Goal: Task Accomplishment & Management: Complete application form

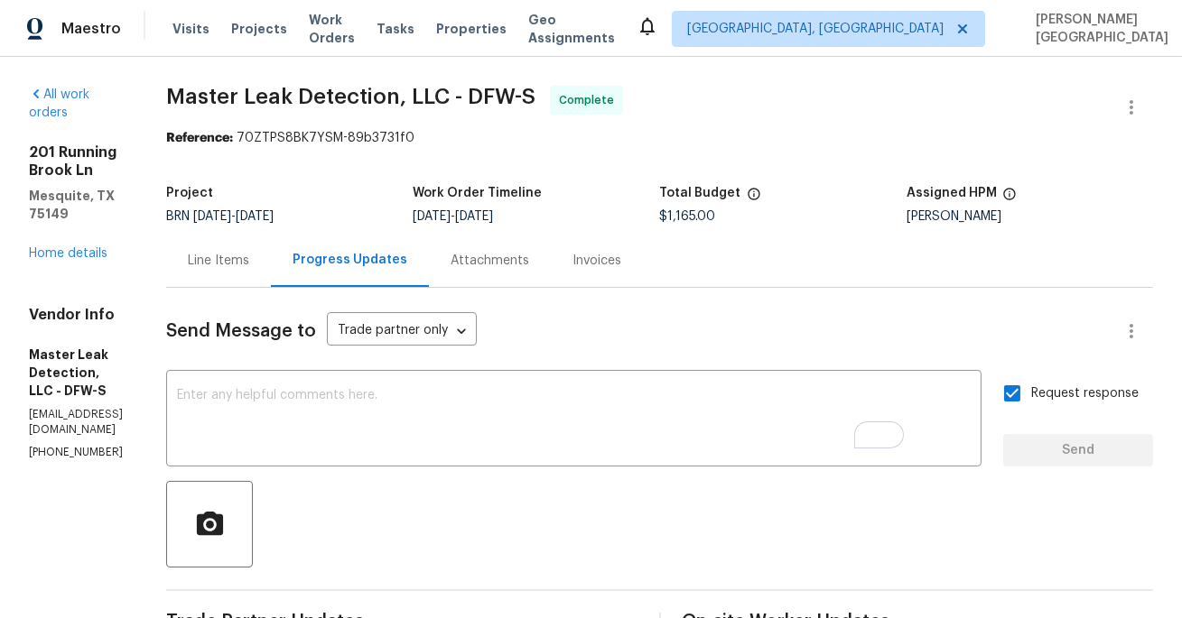
scroll to position [218, 0]
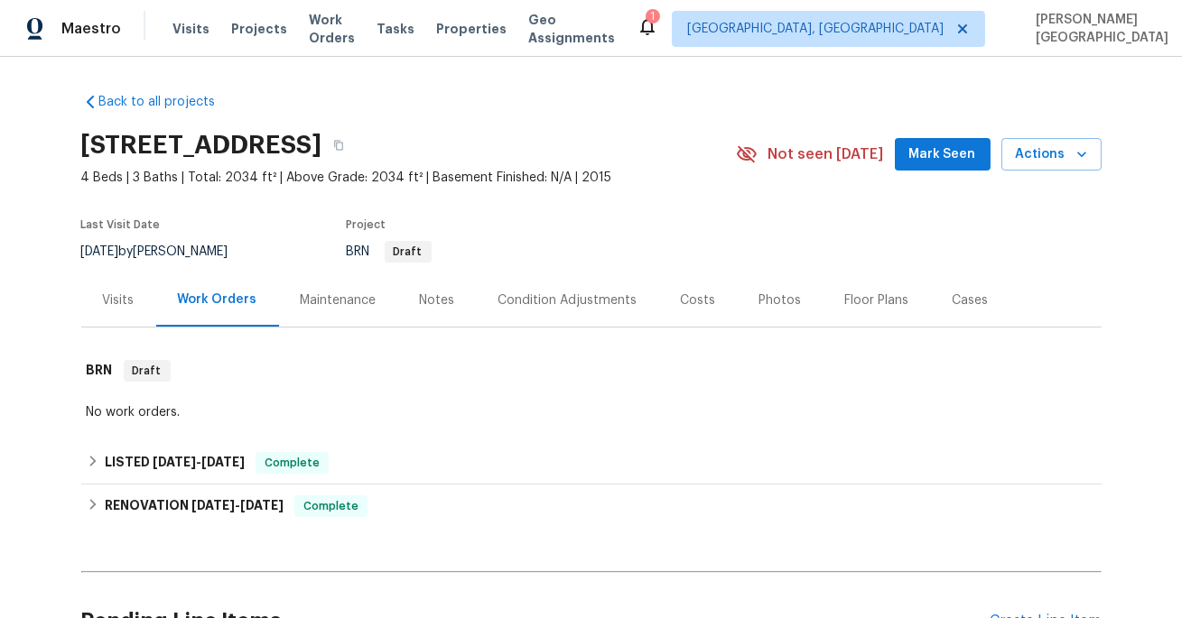
scroll to position [185, 0]
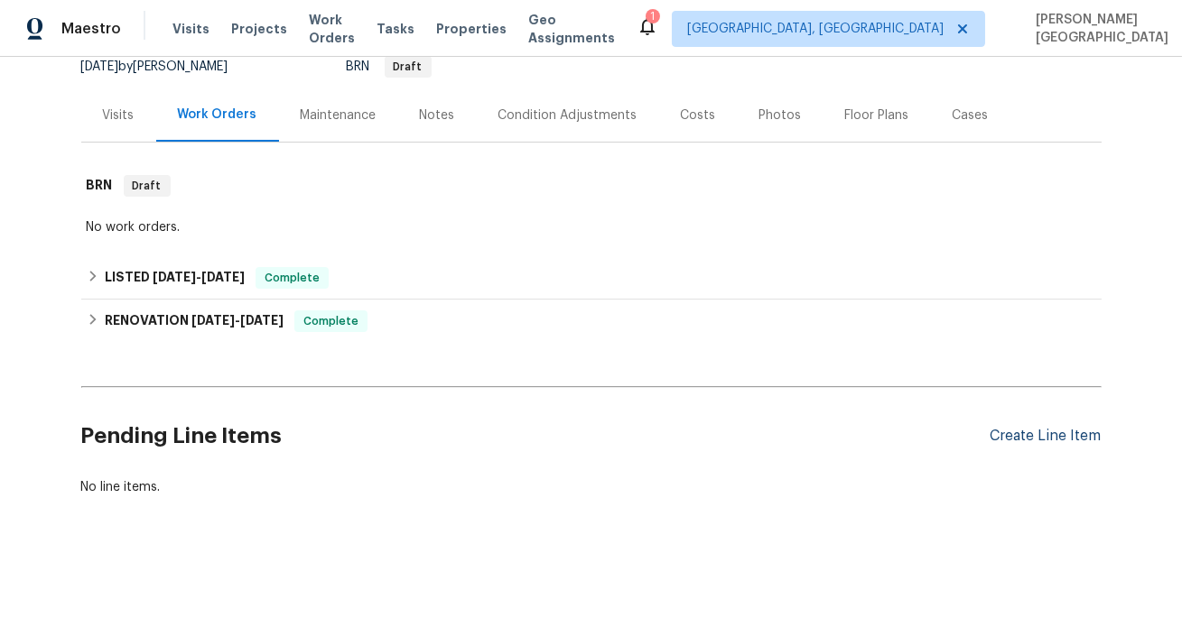
click at [1018, 438] on div "Create Line Item" at bounding box center [1045, 436] width 111 height 17
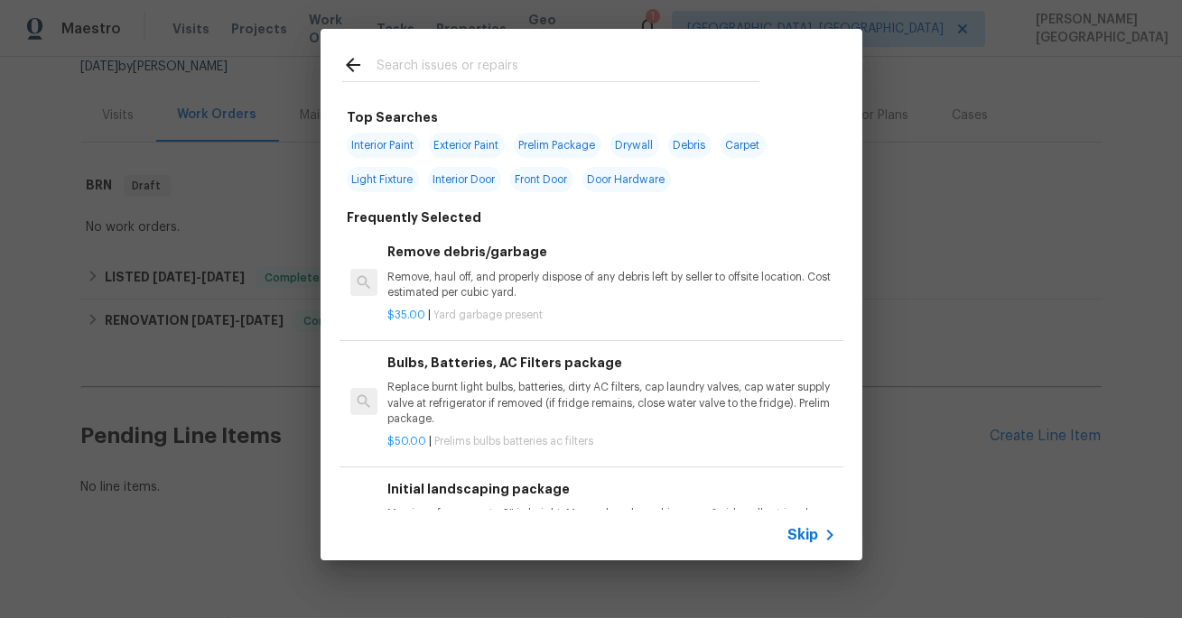
click at [796, 536] on span "Skip" at bounding box center [803, 535] width 31 height 18
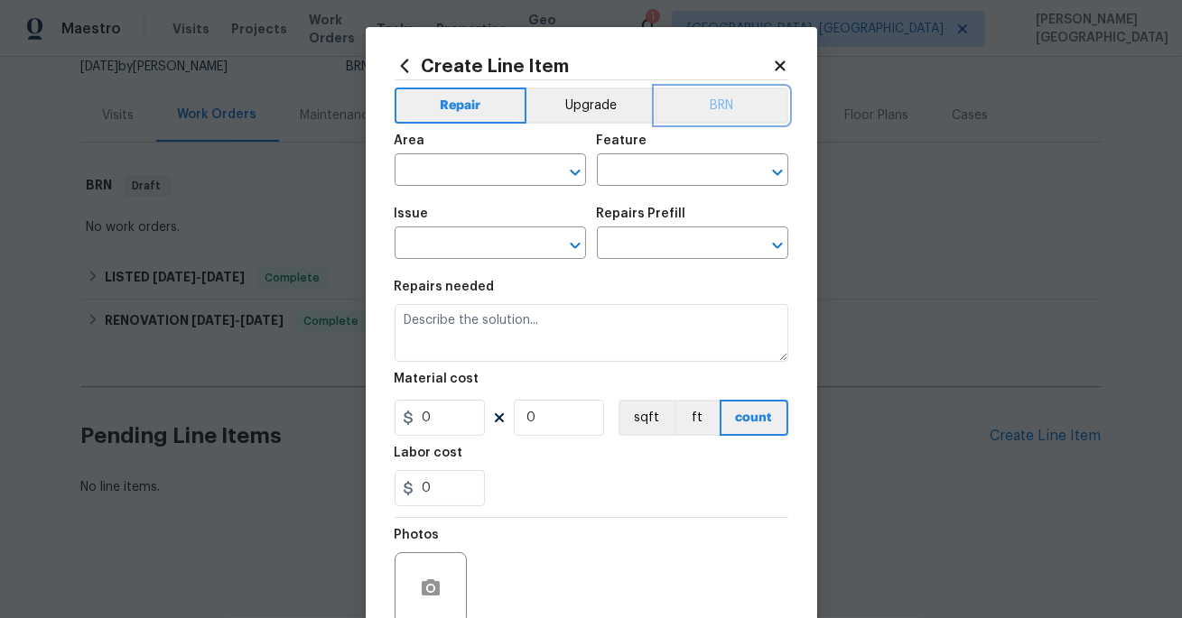
click at [738, 92] on button "BRN" at bounding box center [721, 106] width 133 height 36
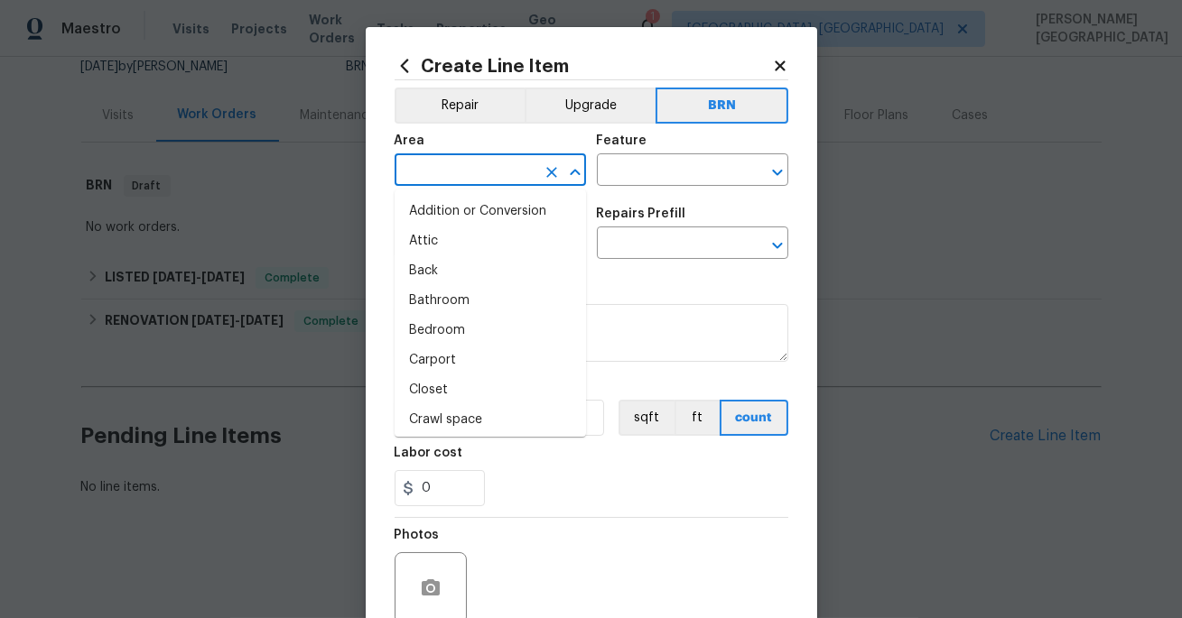
click at [494, 166] on input "text" at bounding box center [464, 172] width 141 height 28
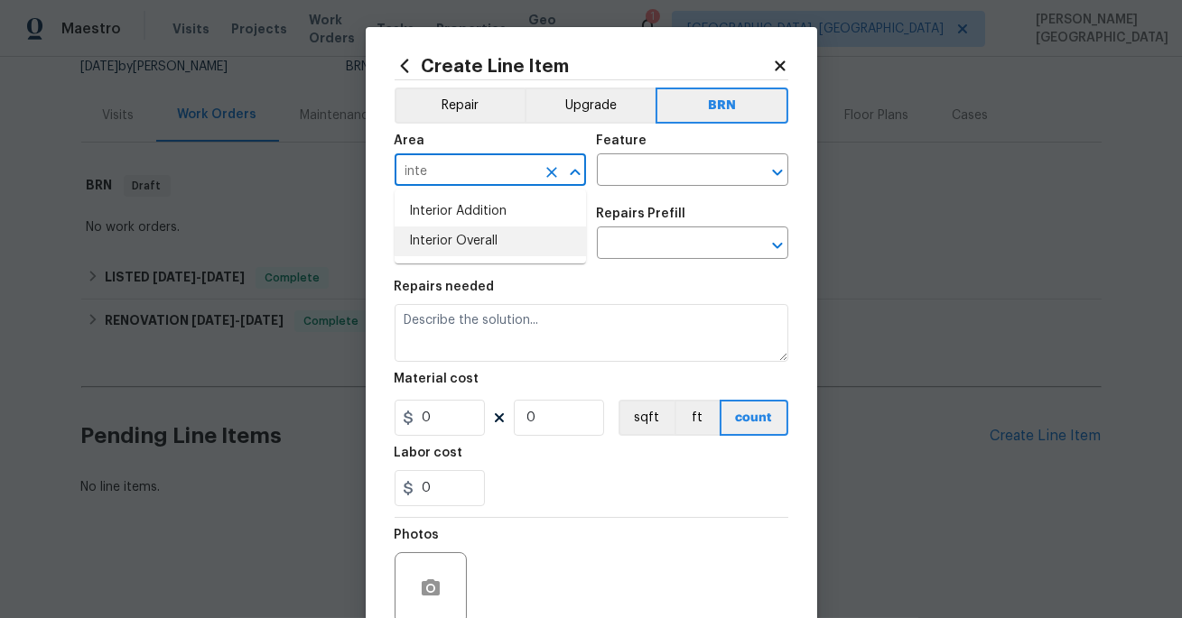
click at [498, 244] on li "Interior Overall" at bounding box center [489, 242] width 191 height 30
type input "Interior Overall"
click at [645, 160] on input "text" at bounding box center [667, 172] width 141 height 28
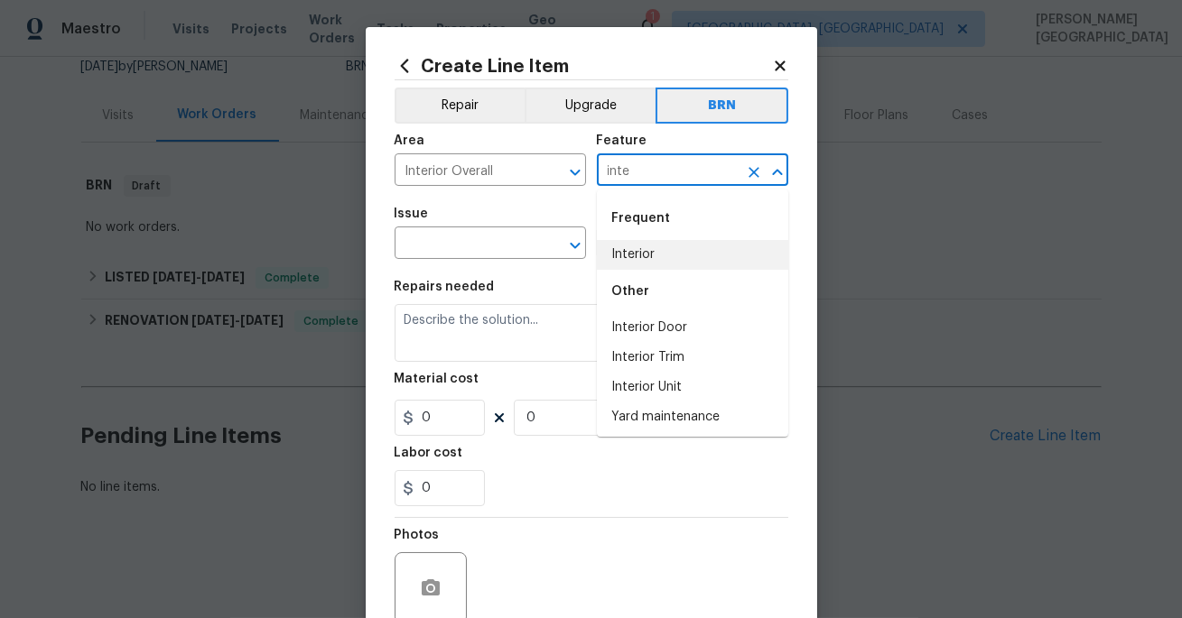
click at [635, 263] on li "Interior" at bounding box center [692, 255] width 191 height 30
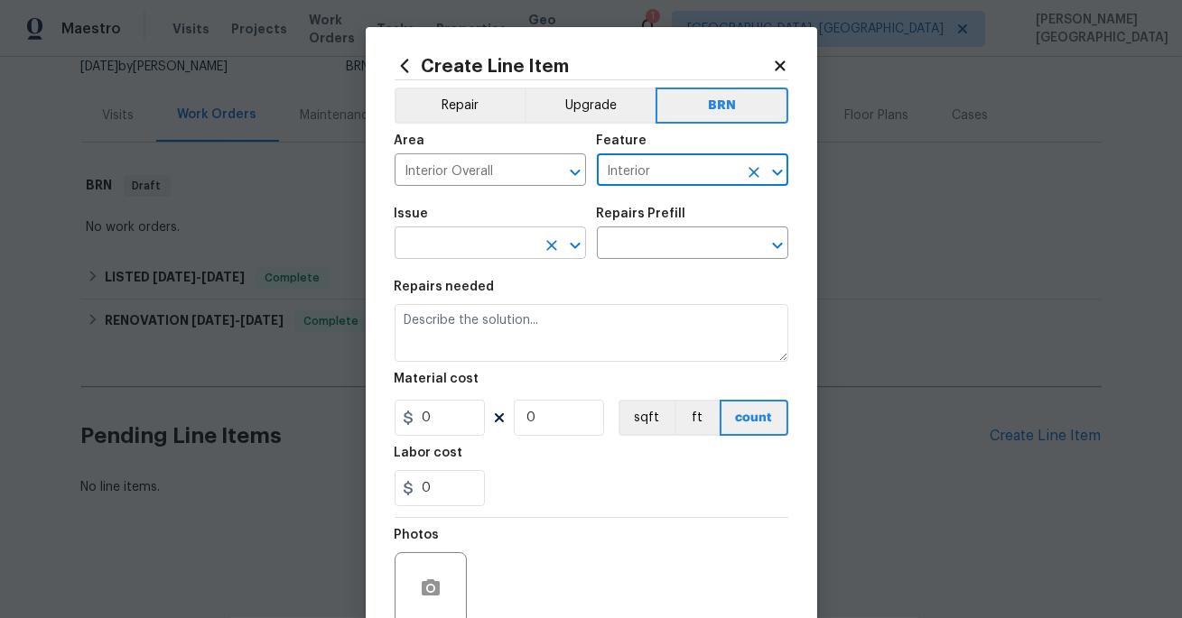
type input "Interior"
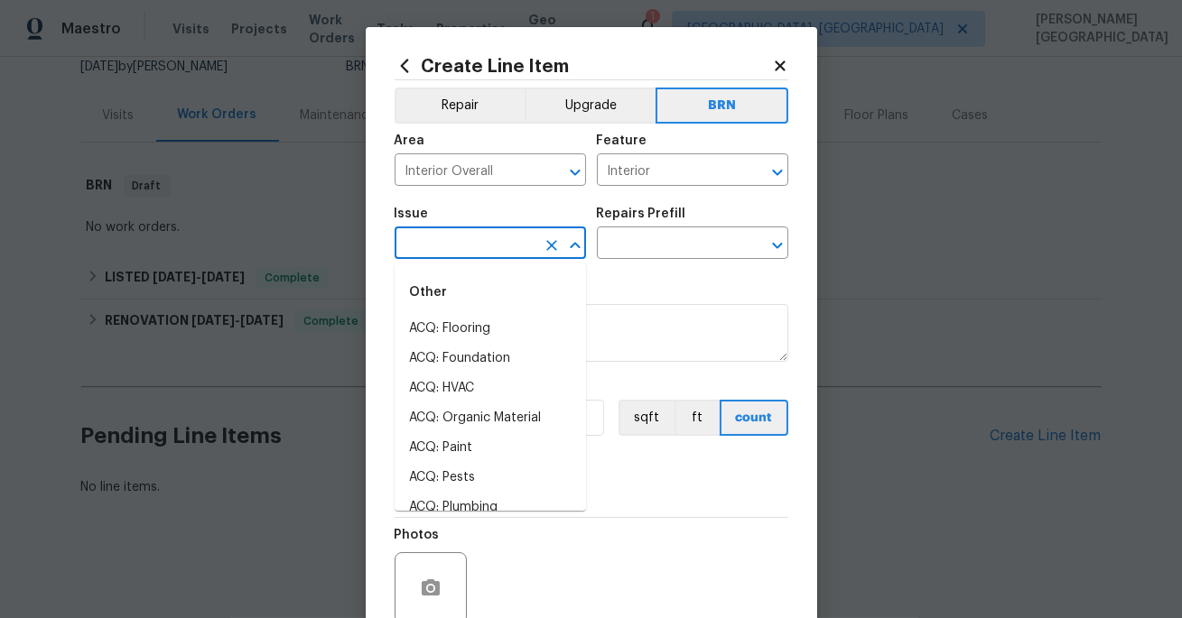
click at [478, 237] on input "text" at bounding box center [464, 245] width 141 height 28
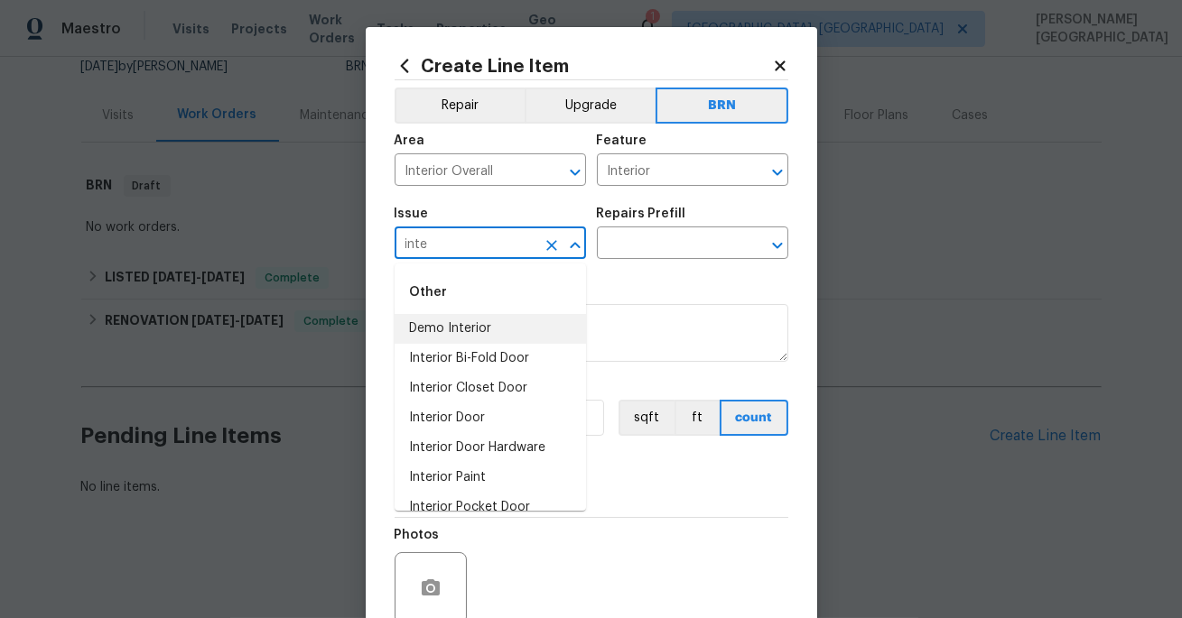
click at [488, 333] on li "Demo Interior" at bounding box center [489, 329] width 191 height 30
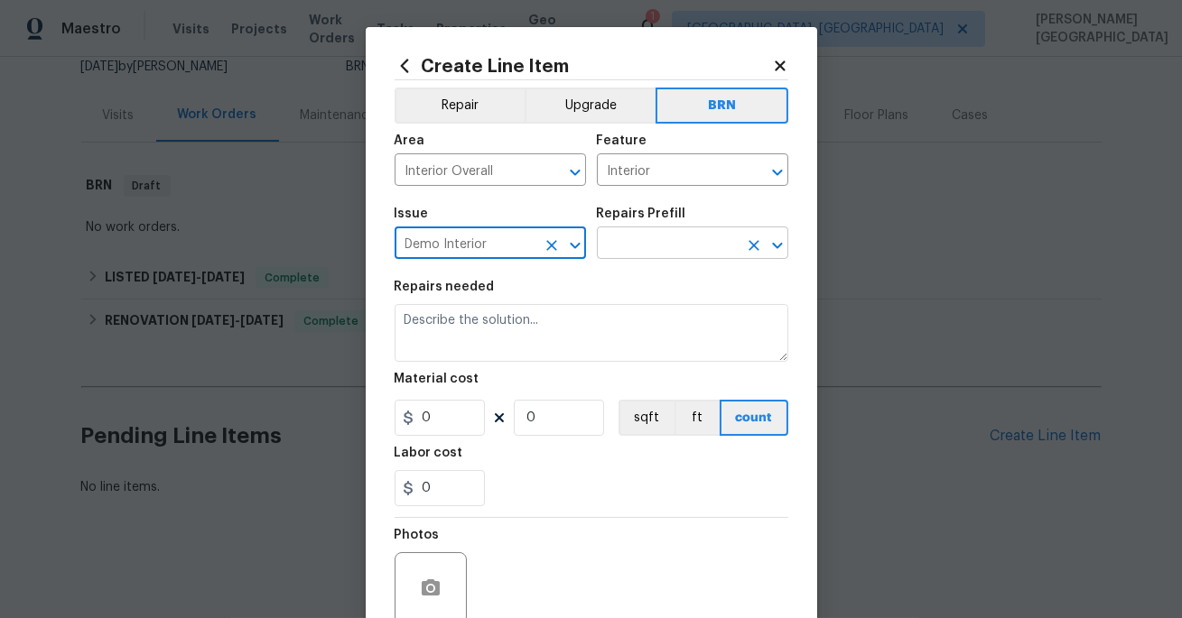
type input "Demo Interior"
click at [608, 245] on input "text" at bounding box center [667, 245] width 141 height 28
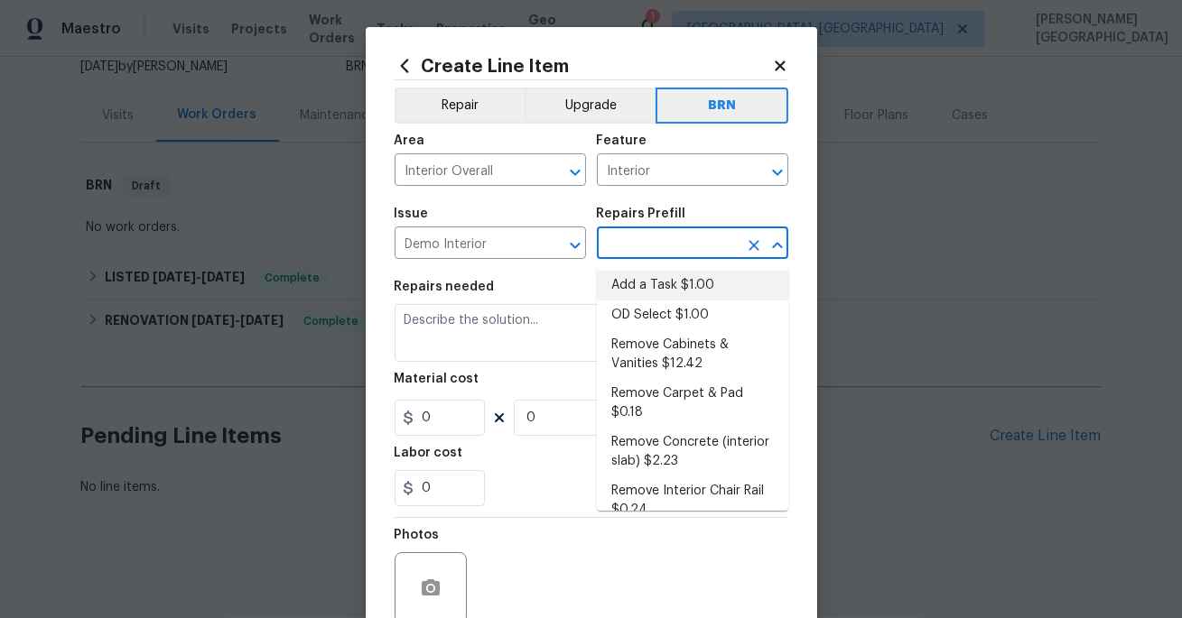
click at [617, 294] on li "Add a Task $1.00" at bounding box center [692, 286] width 191 height 30
type input "Demolition"
type input "Add a Task $1.00"
type textarea "HPM to detail"
type input "1"
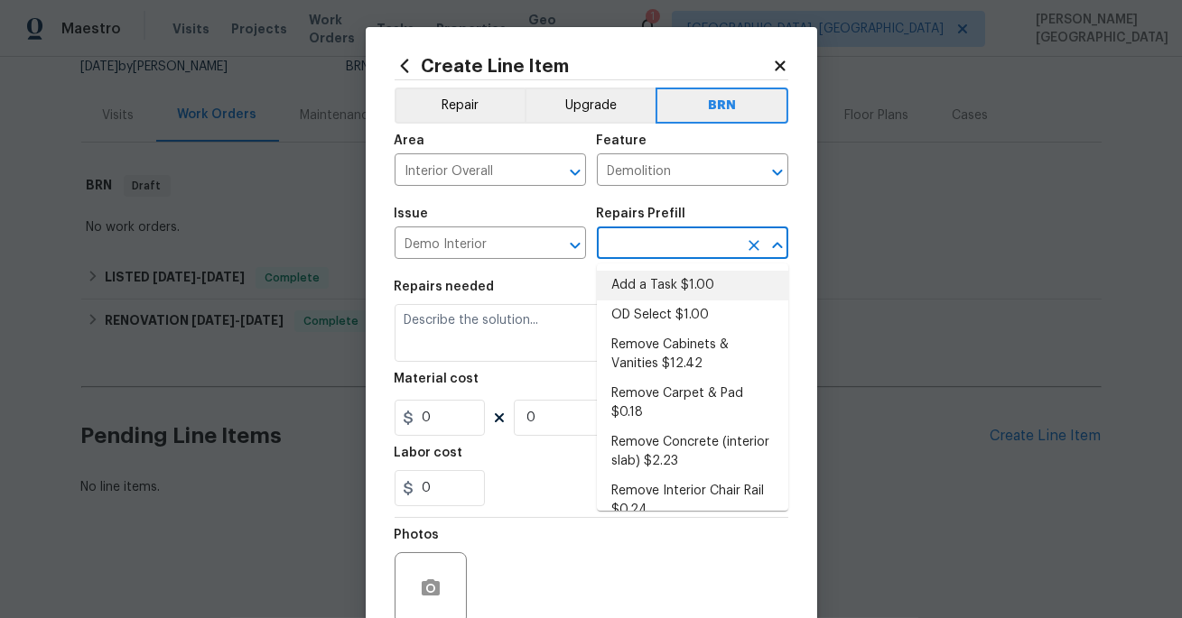
type input "1"
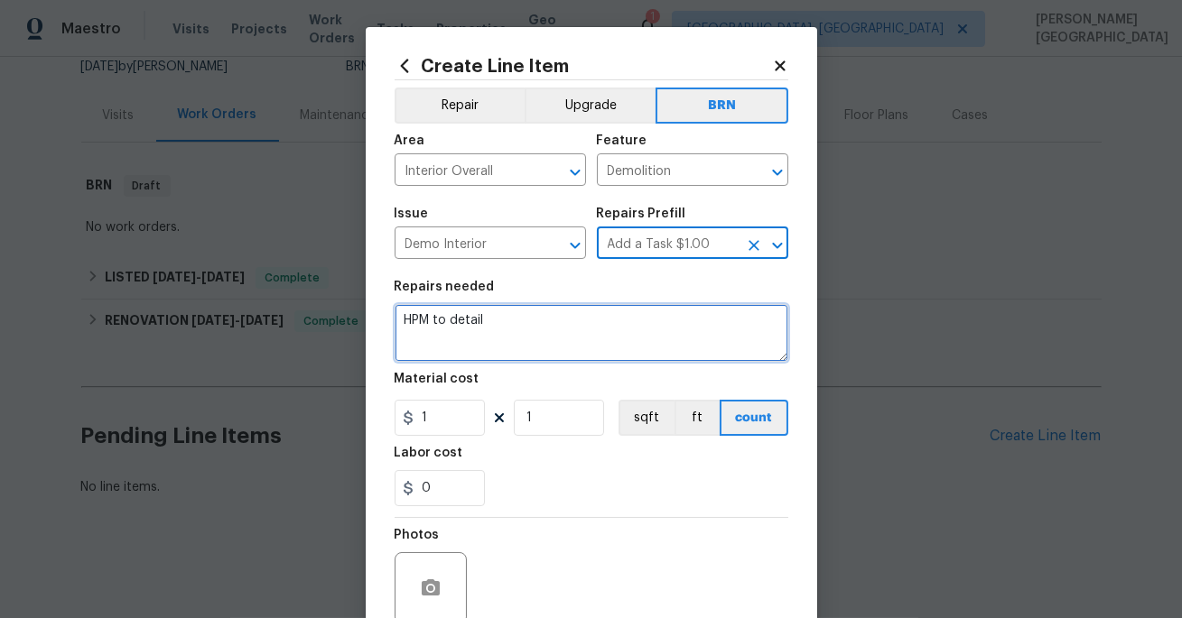
click at [490, 332] on textarea "HPM to detail" at bounding box center [591, 333] width 394 height 58
click at [486, 322] on textarea "To enrich screen reader interactions, please activate Accessibility in Grammarl…" at bounding box center [591, 333] width 394 height 58
paste textarea "Please prioritize this WO due to [PERSON_NAME] on 10/17. The paint was ripped o…"
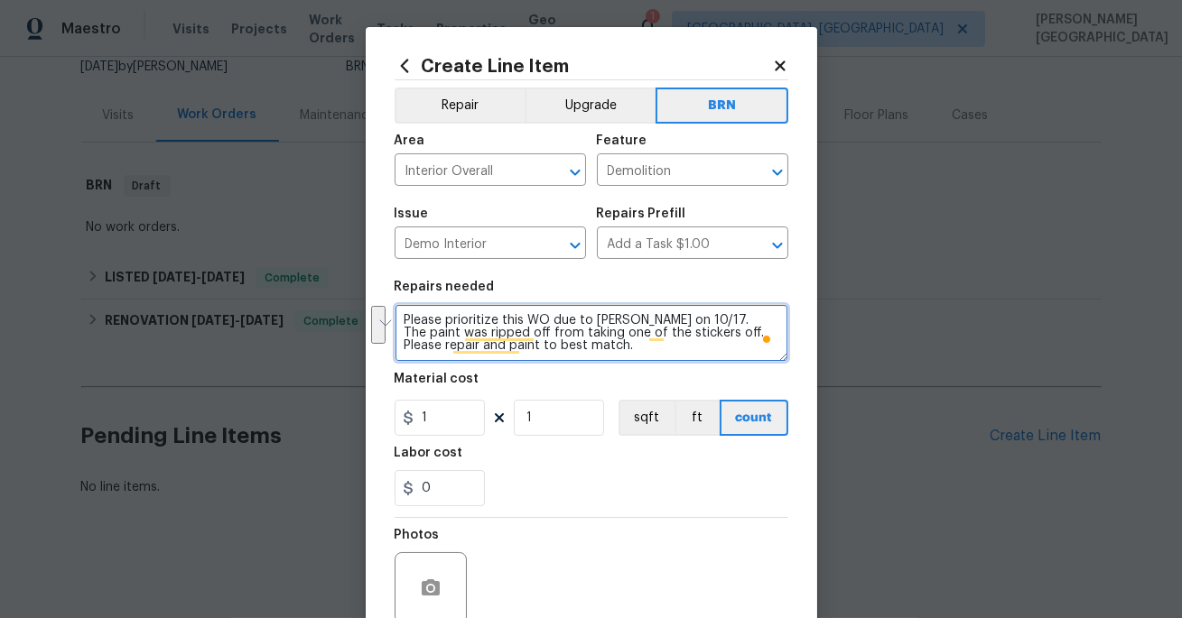
type textarea "Please prioritize this WO due to [PERSON_NAME] on 10/17. The paint was ripped o…"
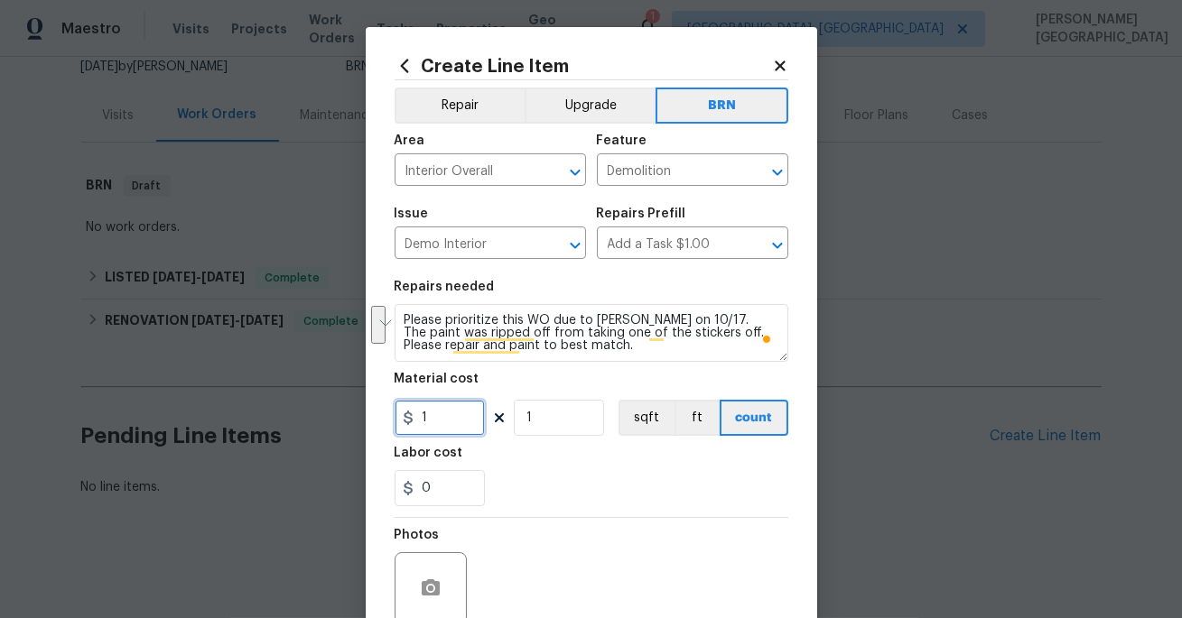
click at [456, 420] on input "1" at bounding box center [439, 418] width 90 height 36
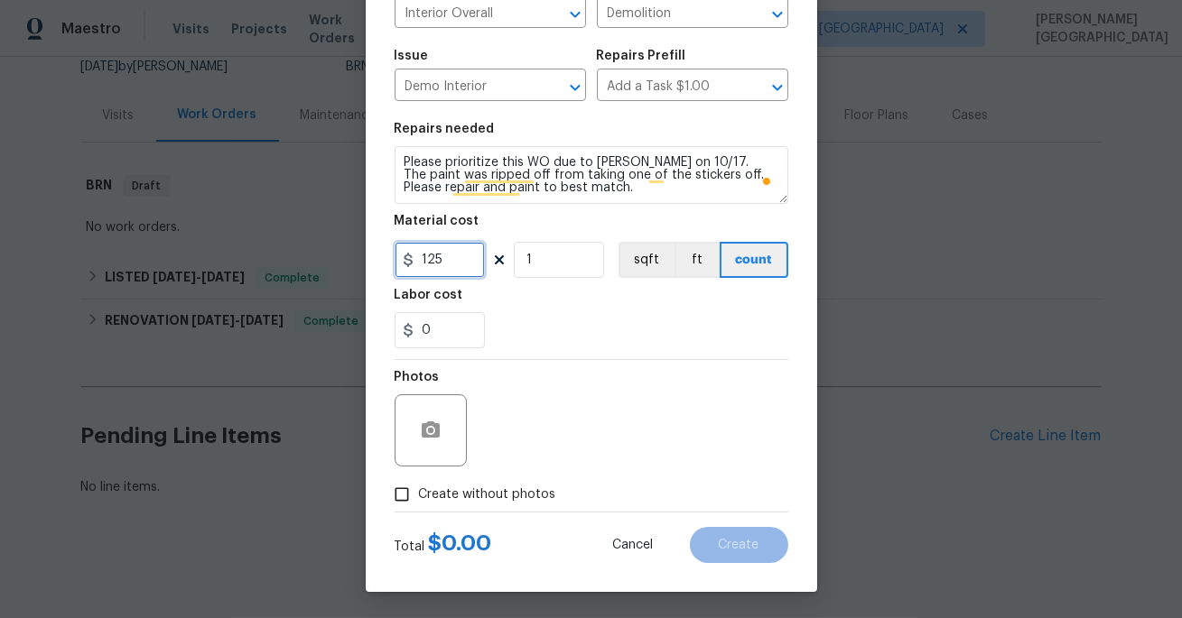
type input "125"
click at [447, 496] on span "Create without photos" at bounding box center [487, 495] width 137 height 19
click at [419, 496] on input "Create without photos" at bounding box center [402, 495] width 34 height 34
checkbox input "true"
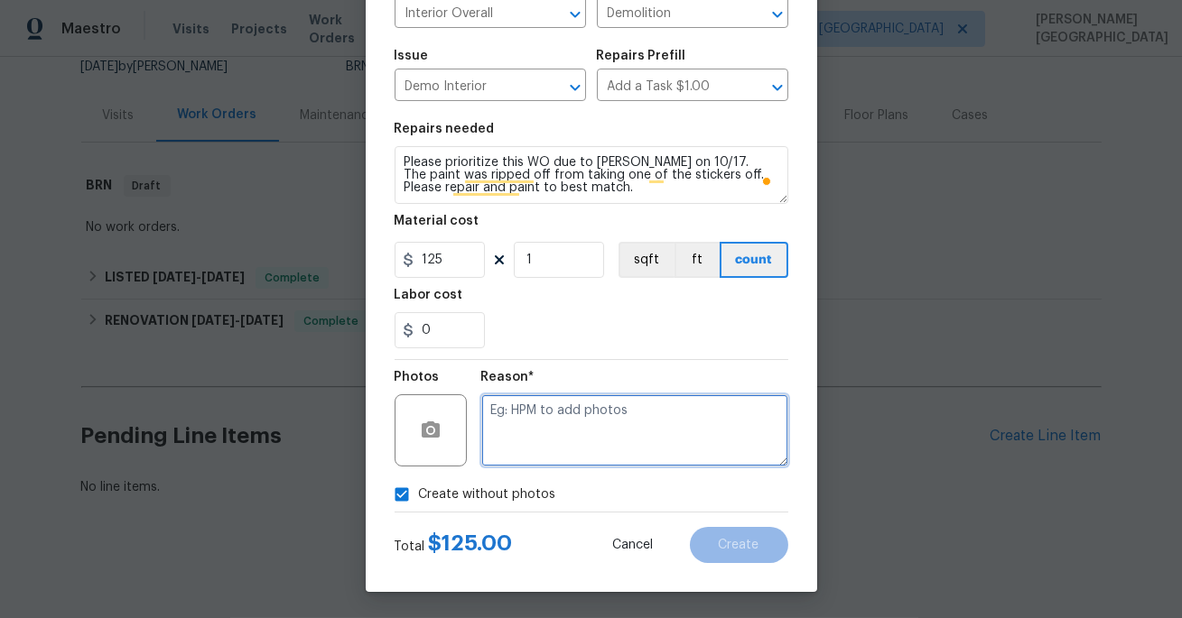
click at [515, 410] on textarea at bounding box center [634, 430] width 307 height 72
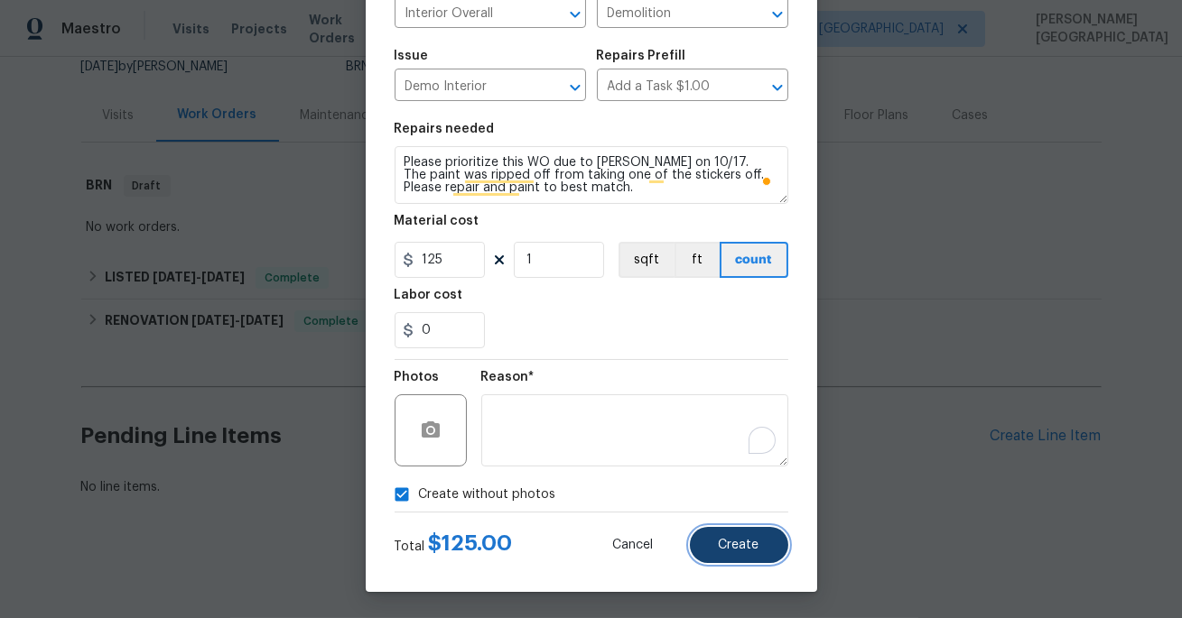
click at [745, 542] on span "Create" at bounding box center [739, 546] width 41 height 14
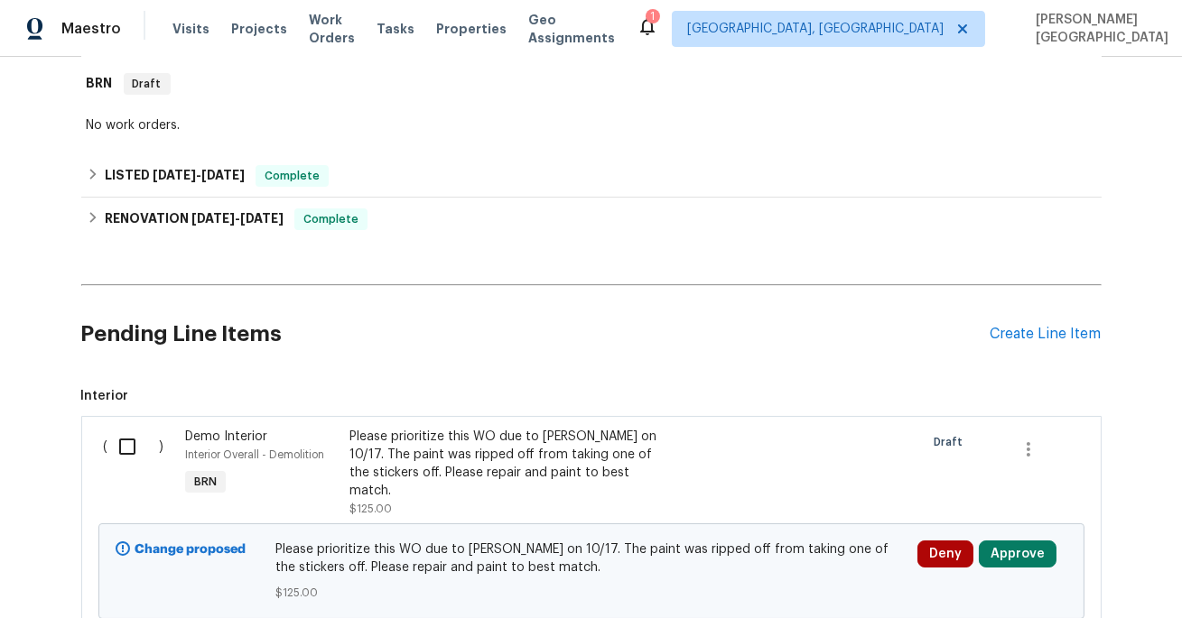
scroll to position [396, 0]
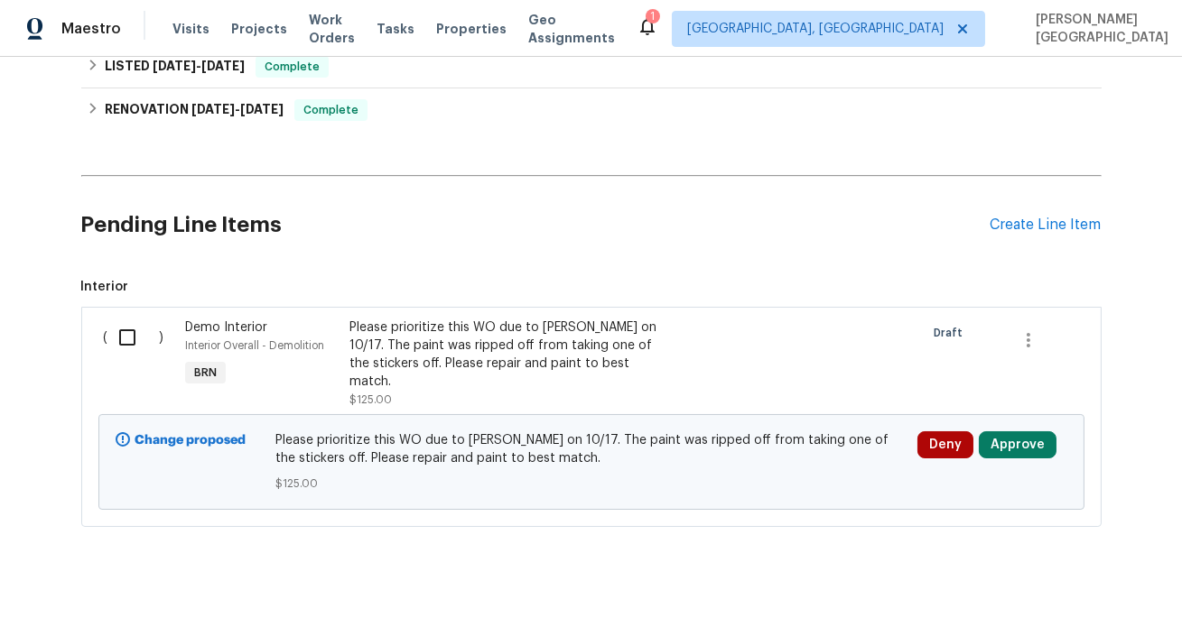
click at [375, 394] on span "$125.00" at bounding box center [370, 399] width 42 height 11
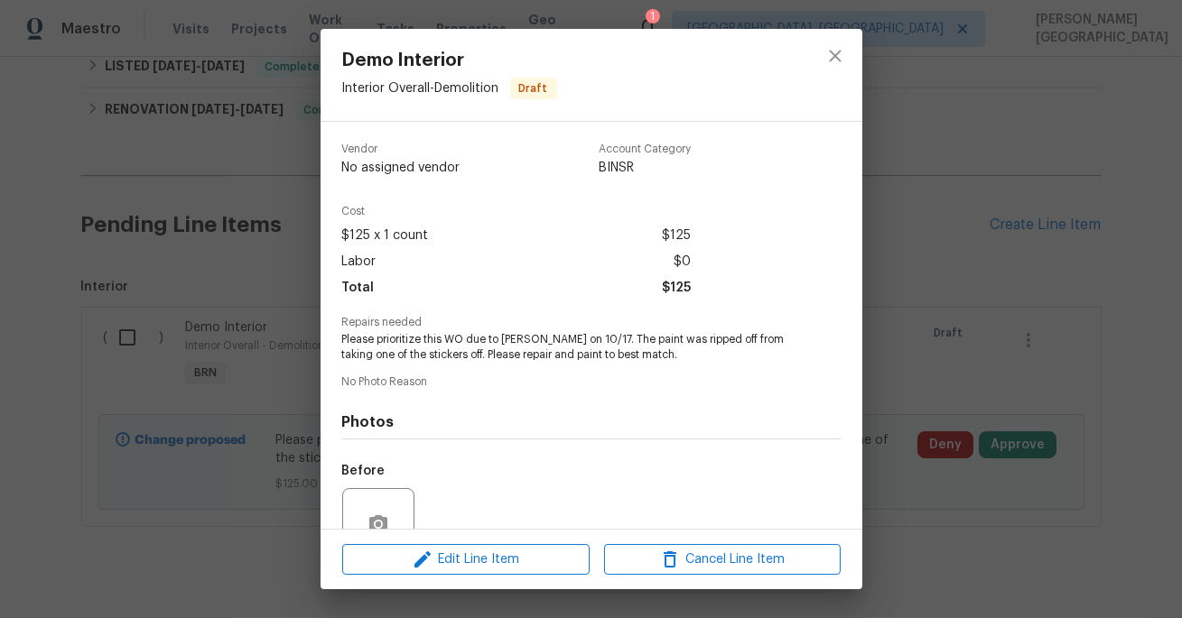
scroll to position [131, 0]
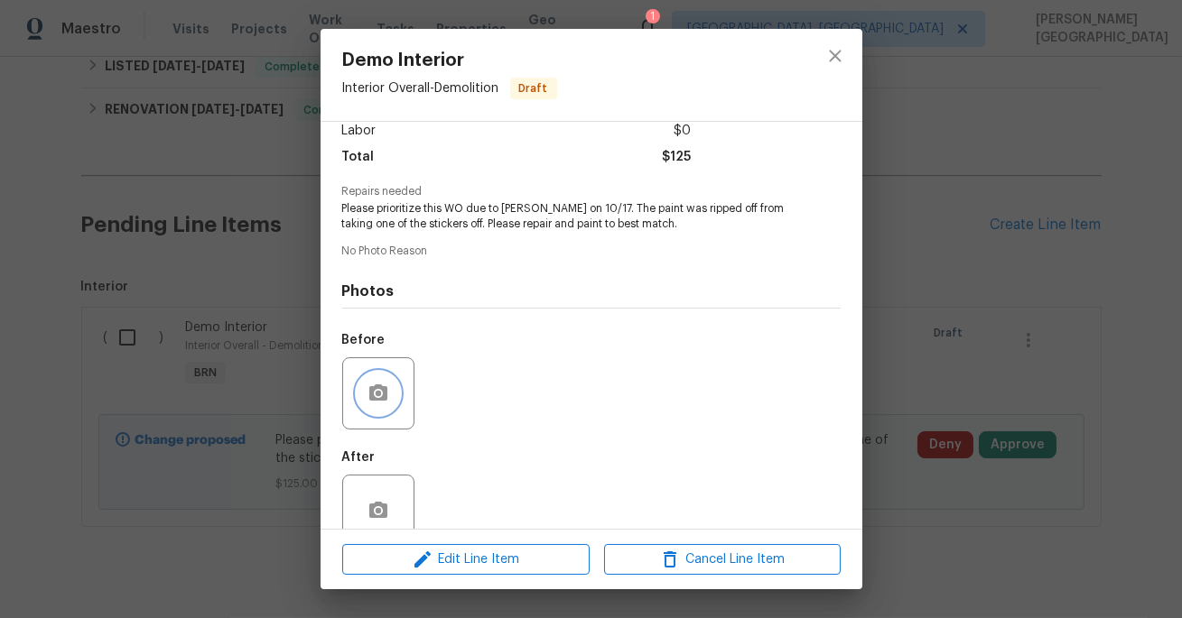
click at [370, 398] on icon "button" at bounding box center [378, 393] width 18 height 16
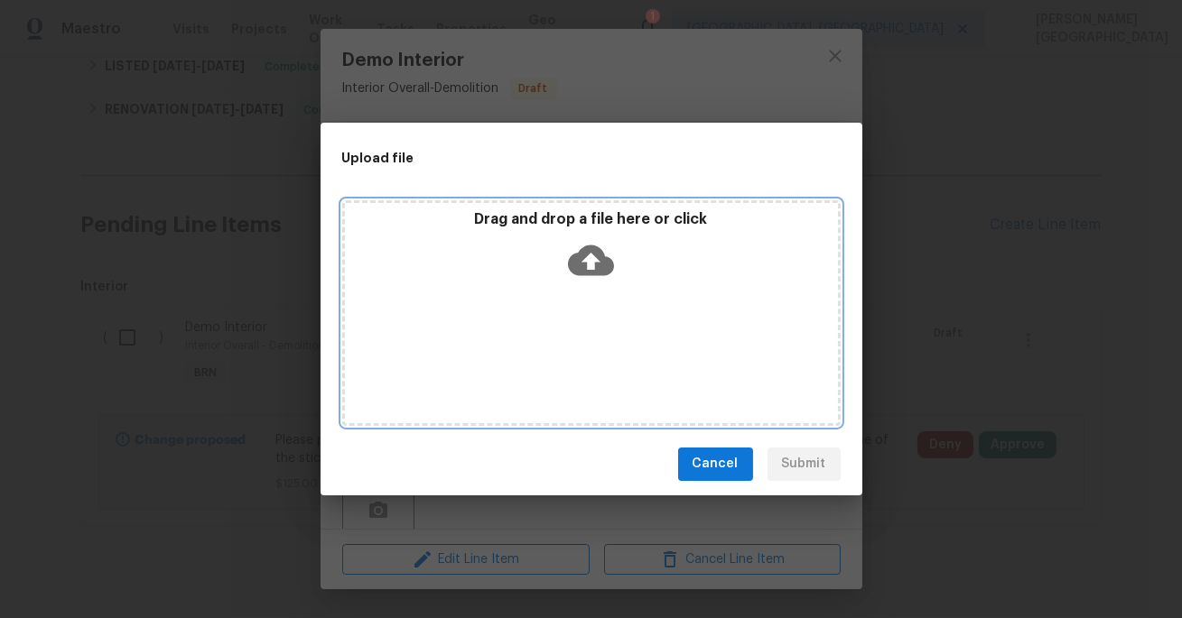
click at [588, 267] on icon at bounding box center [591, 260] width 46 height 46
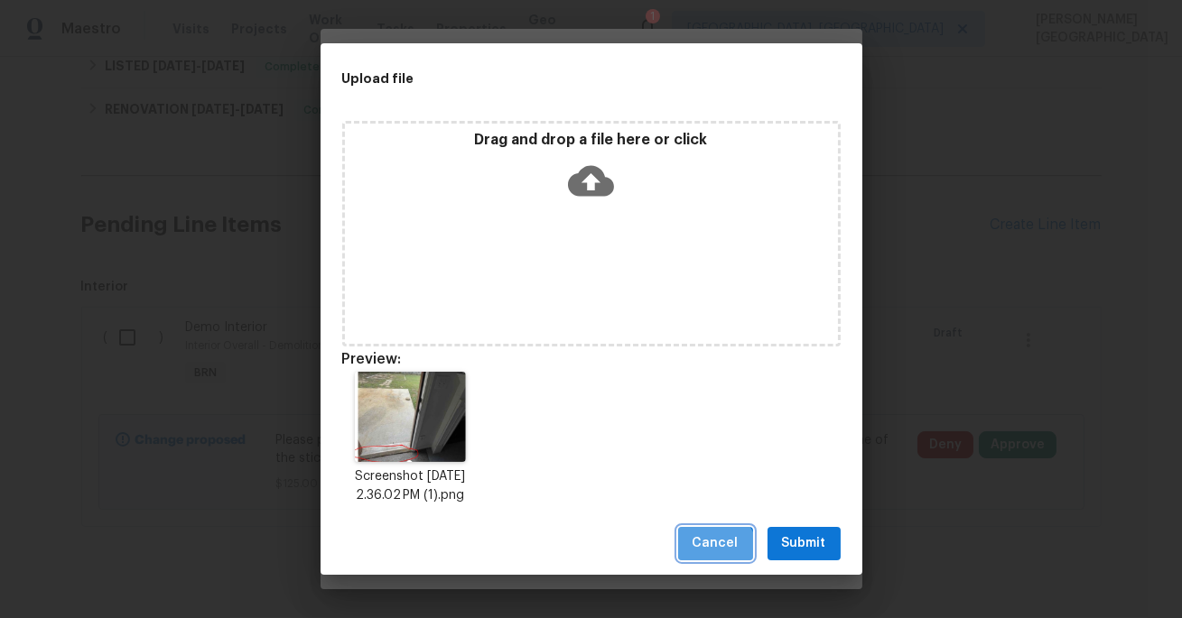
click at [710, 554] on span "Cancel" at bounding box center [715, 544] width 46 height 23
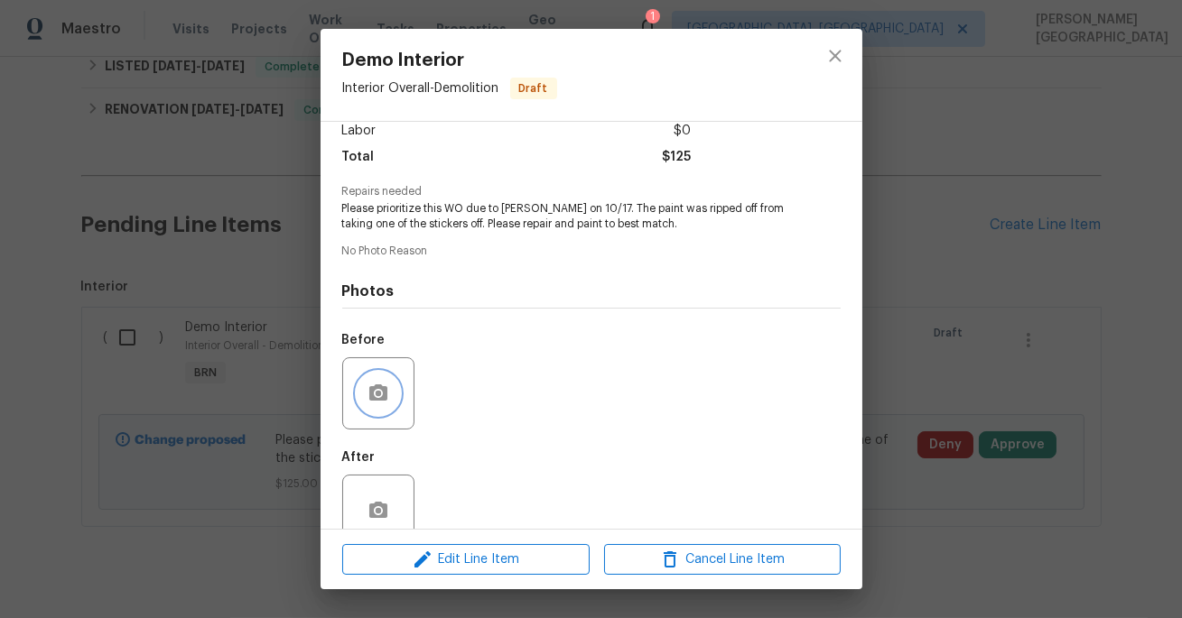
click at [384, 393] on icon "button" at bounding box center [378, 393] width 18 height 16
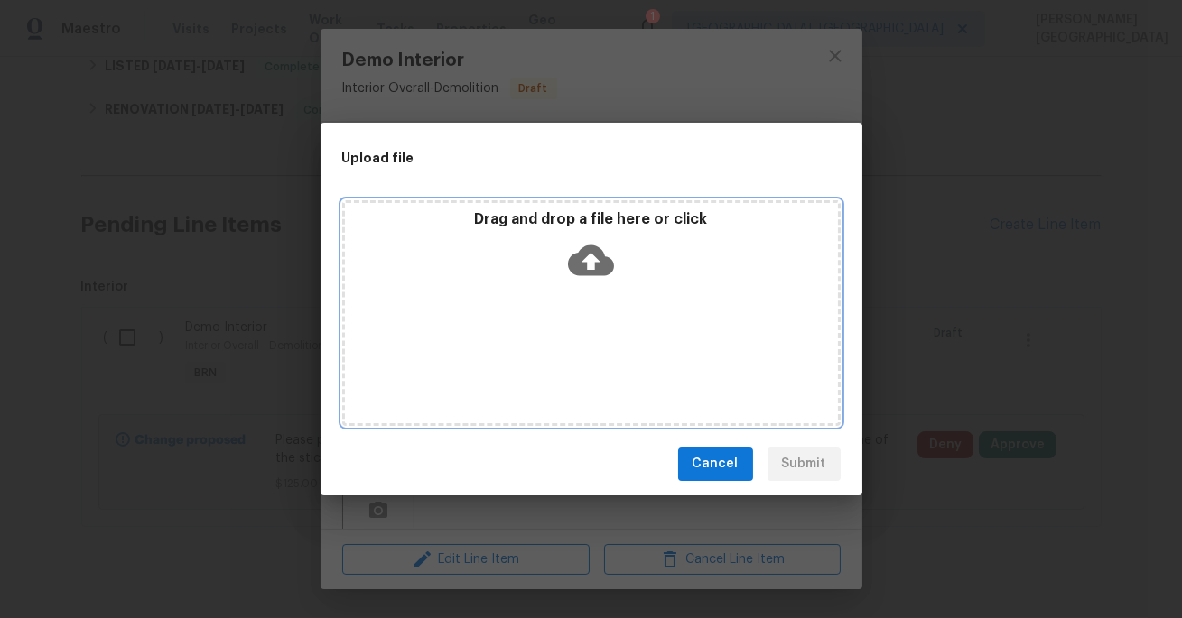
click at [589, 247] on icon at bounding box center [591, 260] width 46 height 31
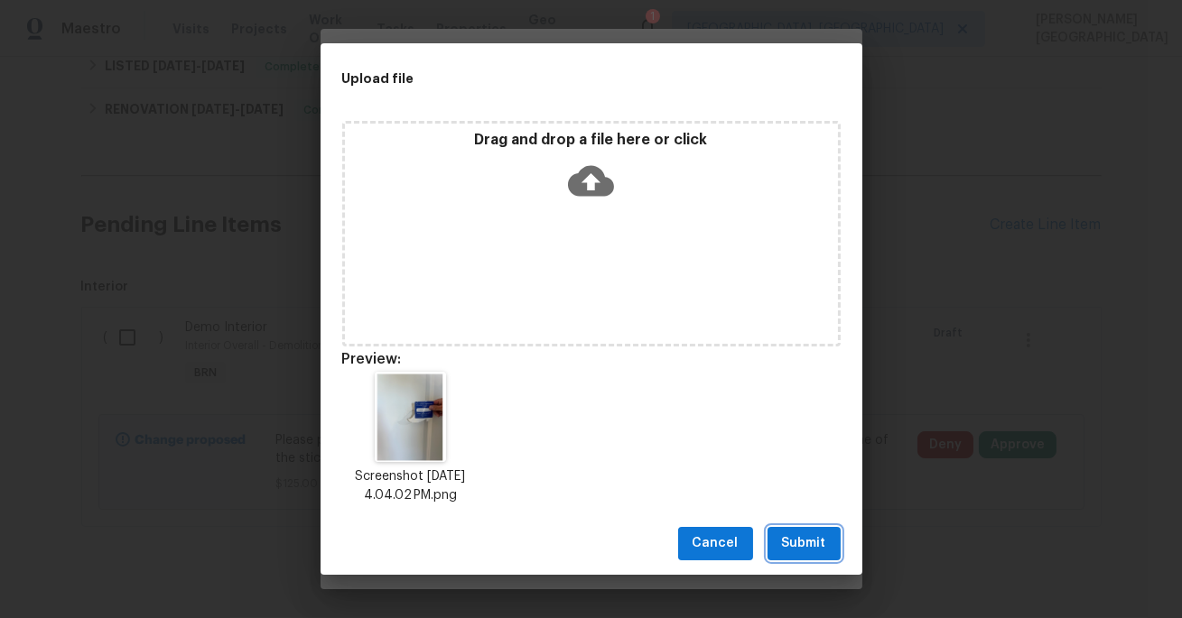
click at [803, 538] on span "Submit" at bounding box center [804, 544] width 44 height 23
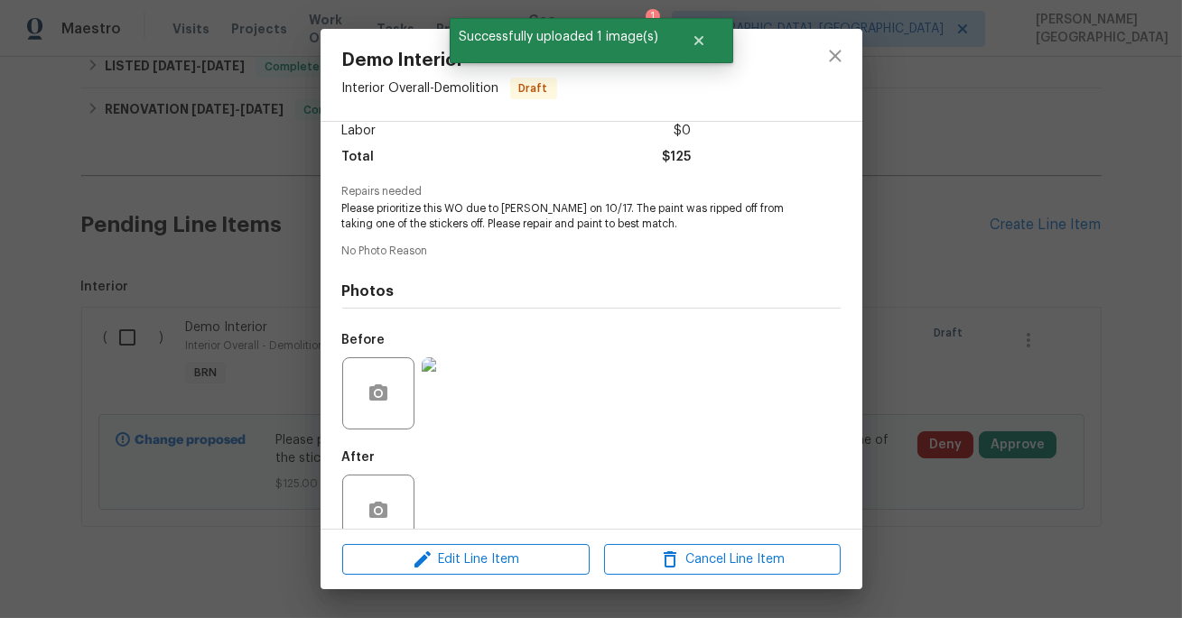
click at [975, 313] on div "Demo Interior Interior Overall - Demolition Draft Vendor No assigned vendor Acc…" at bounding box center [591, 309] width 1182 height 618
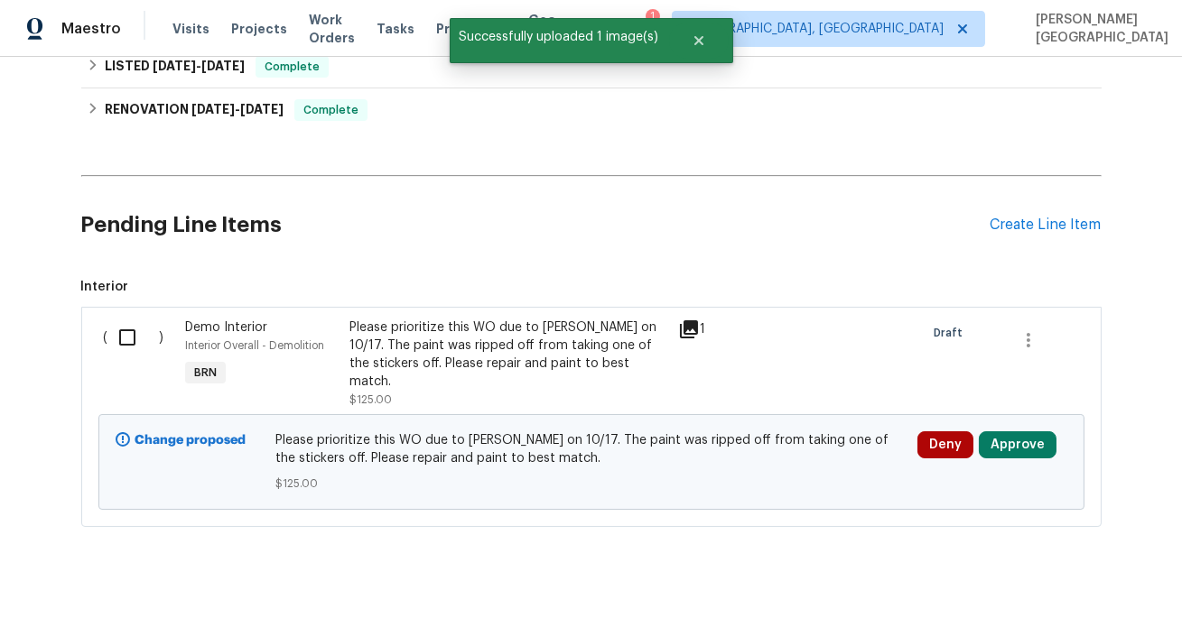
click at [124, 336] on input "checkbox" at bounding box center [133, 338] width 51 height 38
checkbox input "true"
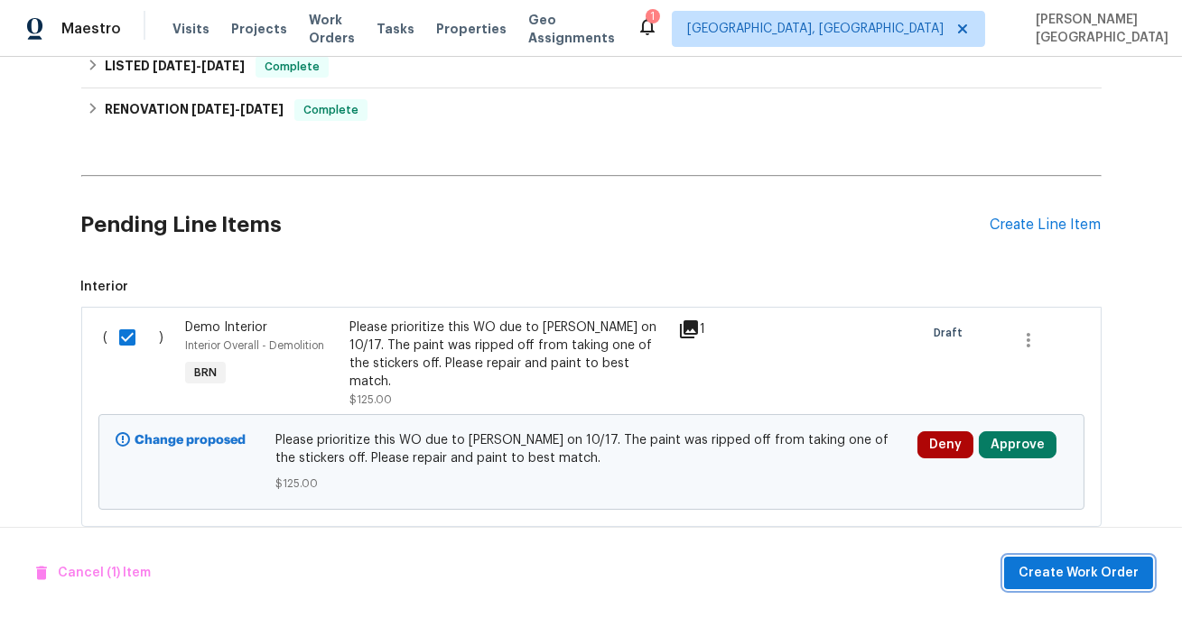
click at [1056, 570] on span "Create Work Order" at bounding box center [1078, 573] width 120 height 23
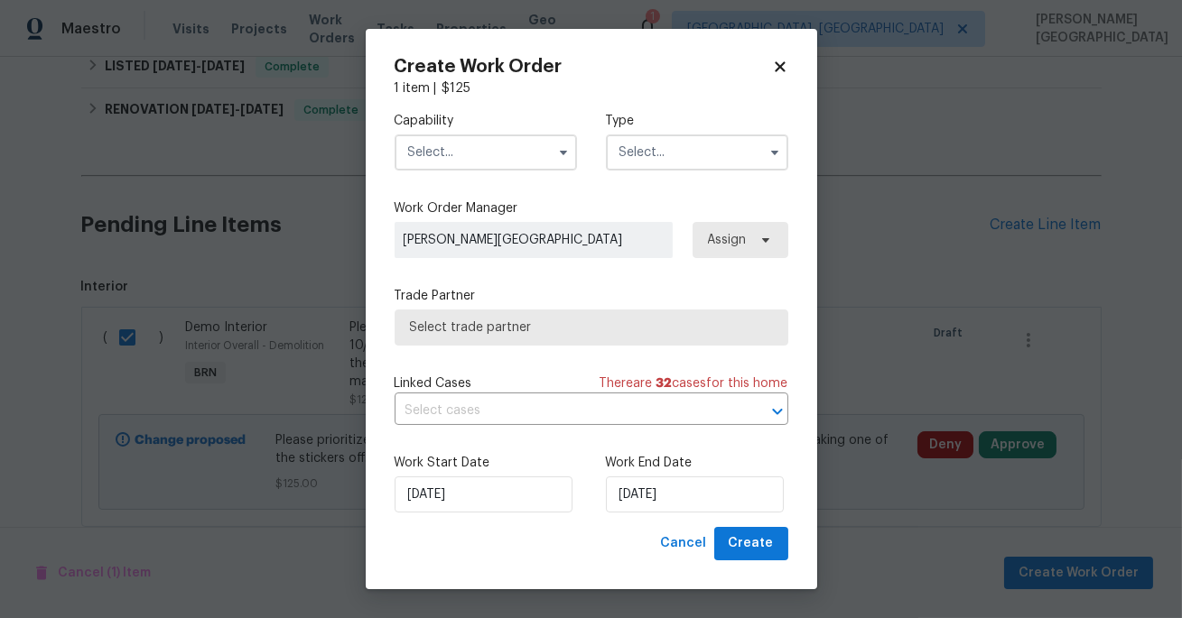
click at [441, 142] on input "text" at bounding box center [485, 153] width 182 height 36
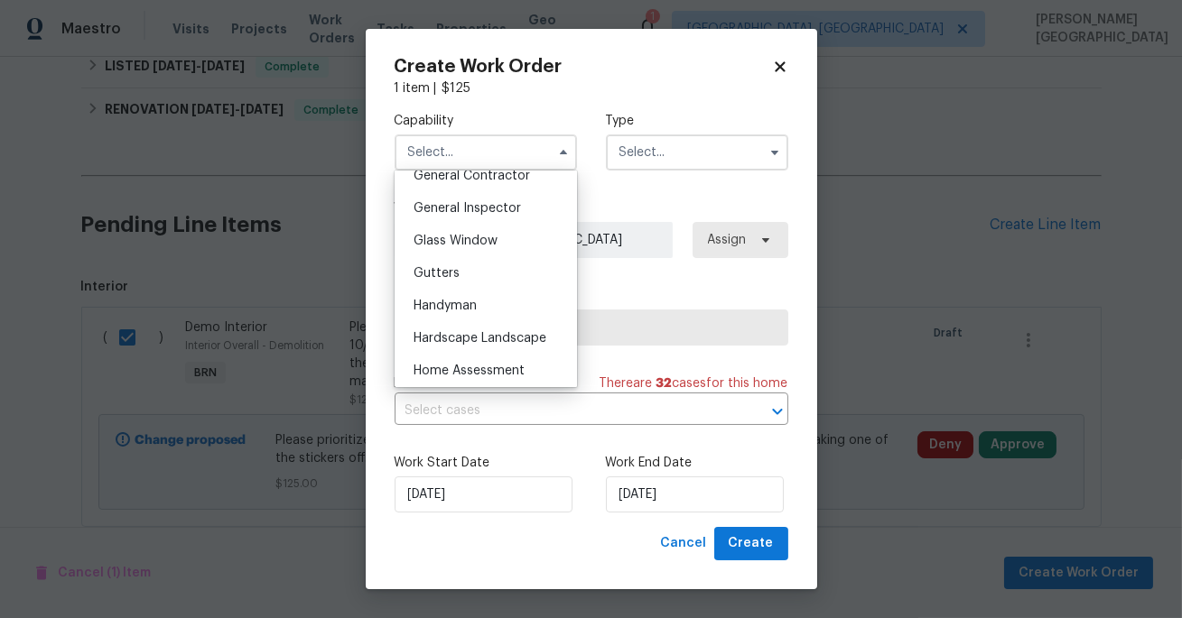
scroll to position [998, 0]
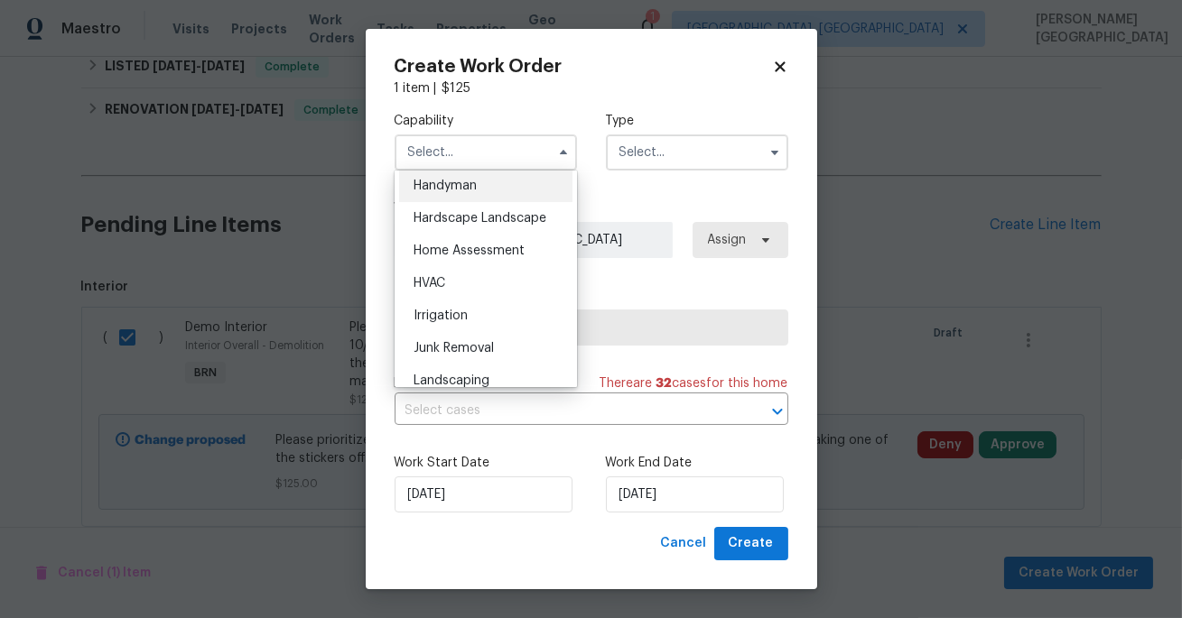
click at [445, 181] on span "Handyman" at bounding box center [444, 186] width 63 height 13
type input "Handyman"
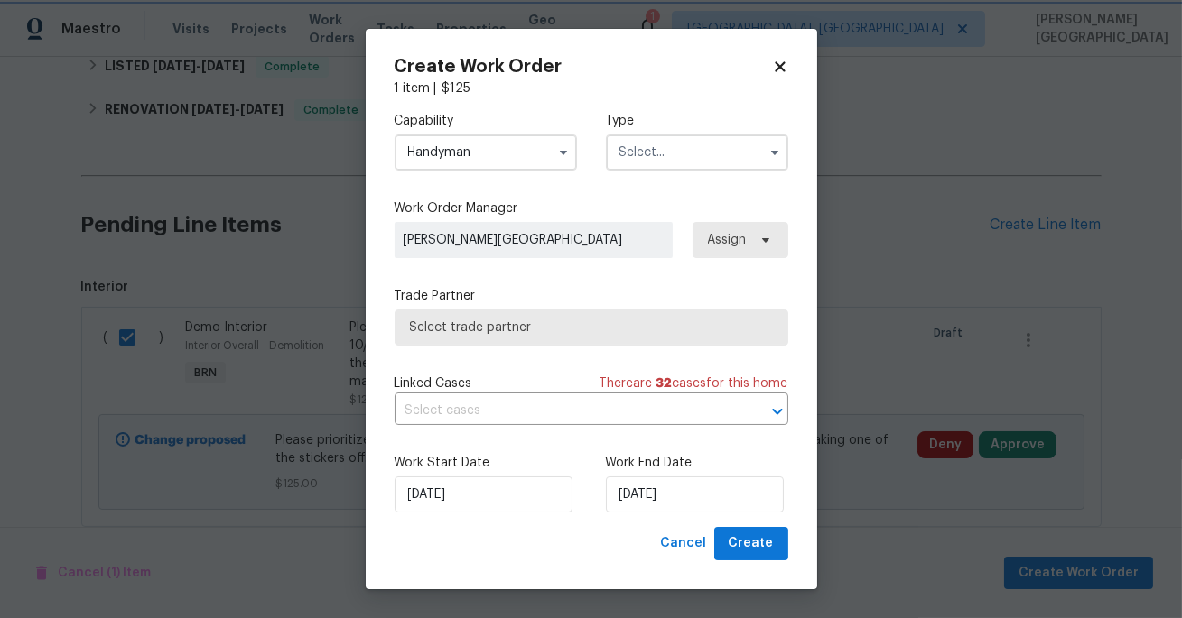
scroll to position [960, 0]
click at [671, 160] on input "text" at bounding box center [697, 153] width 182 height 36
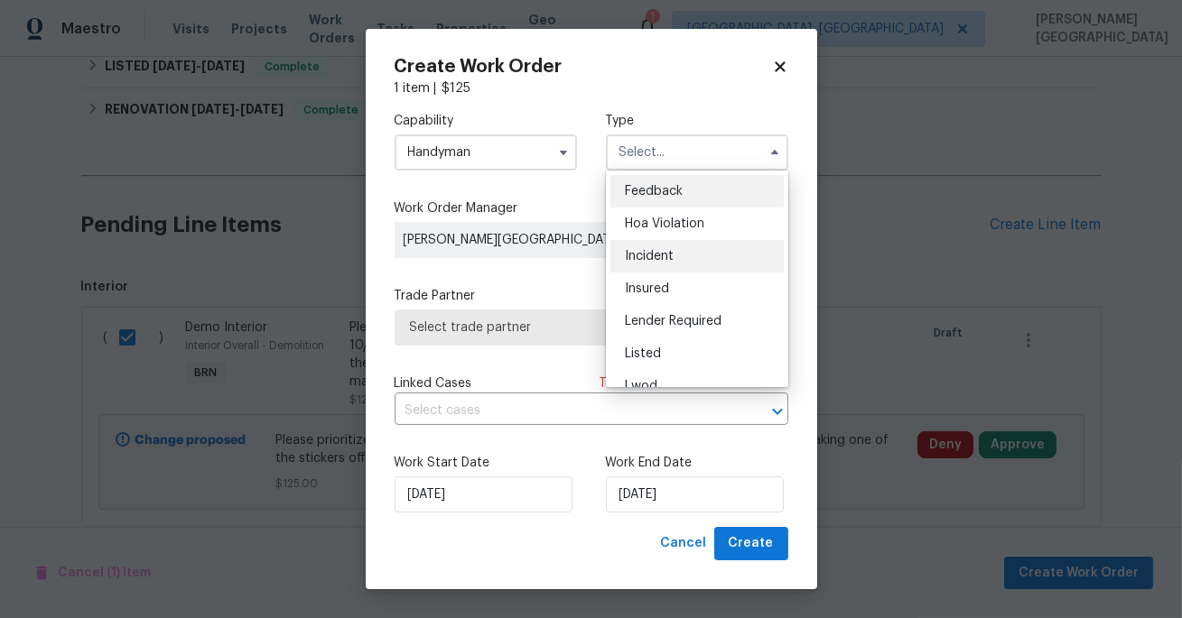
scroll to position [214, 0]
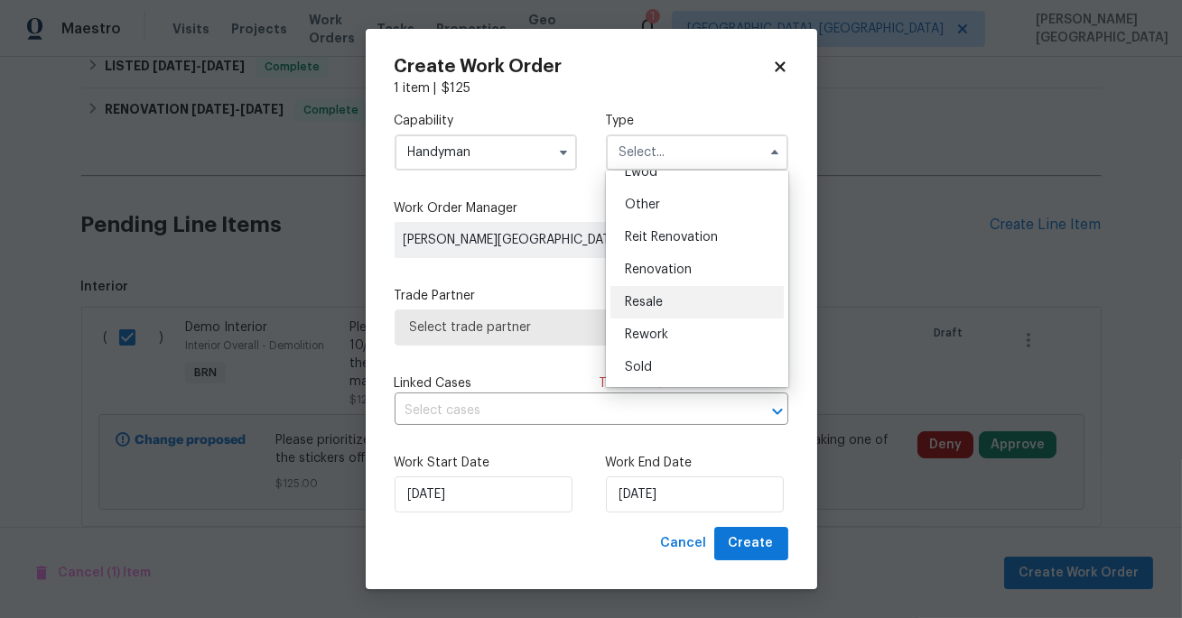
click at [656, 299] on span "Resale" at bounding box center [644, 302] width 38 height 13
type input "Resale"
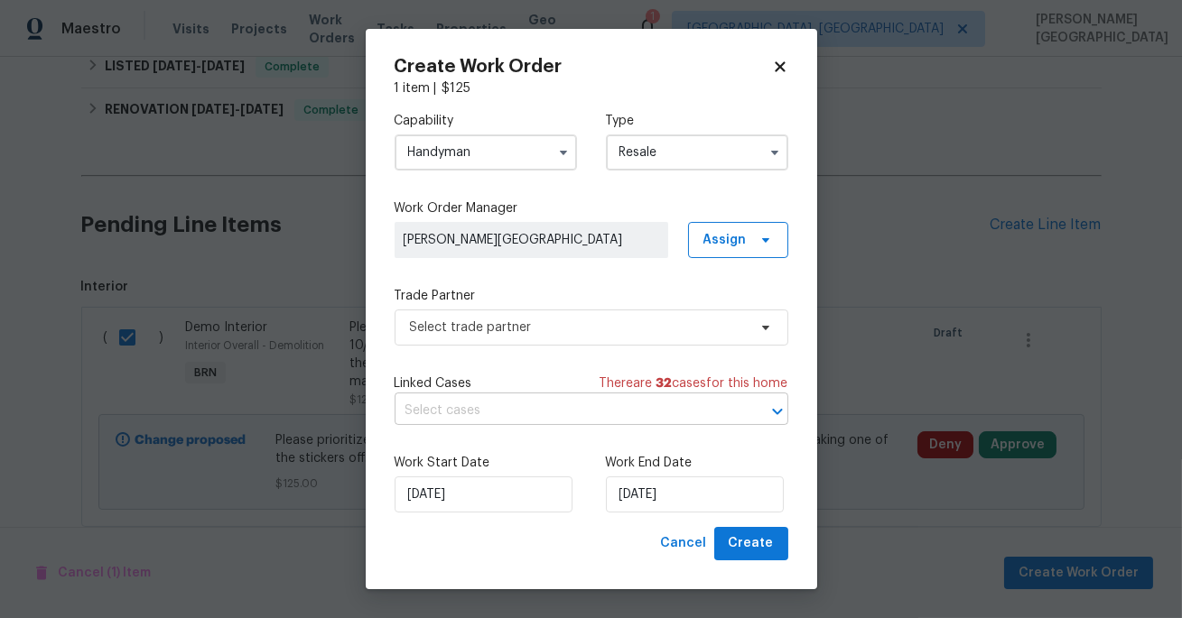
click at [514, 419] on input "text" at bounding box center [565, 411] width 343 height 28
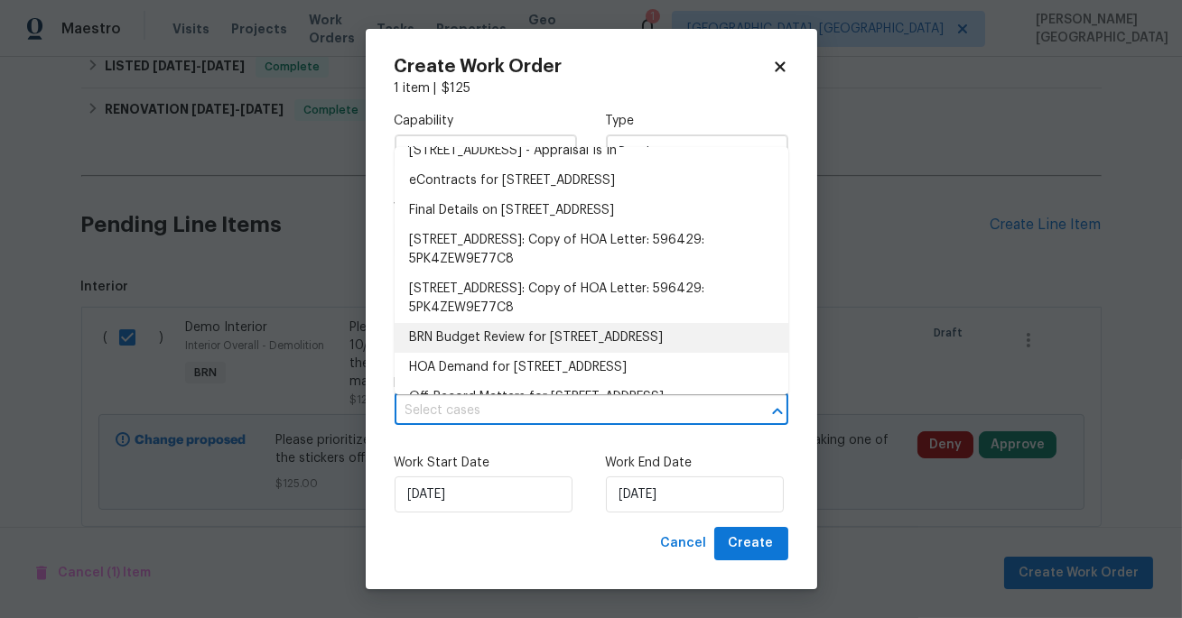
scroll to position [103, 0]
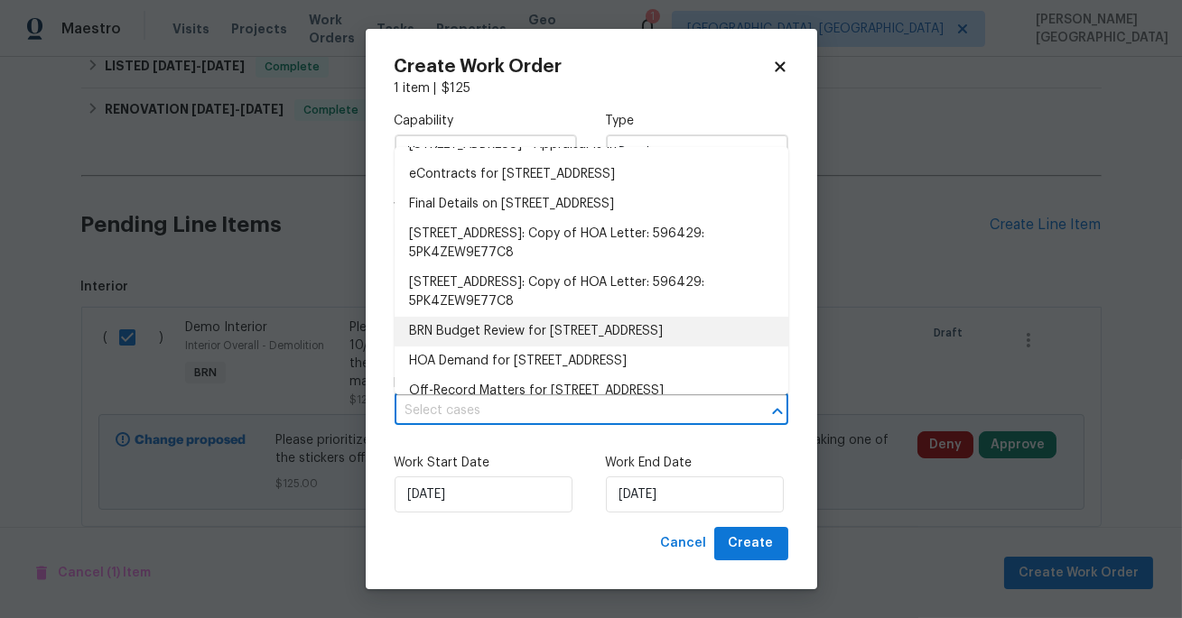
click at [542, 323] on li "BRN Budget Review for [STREET_ADDRESS]" at bounding box center [591, 332] width 394 height 30
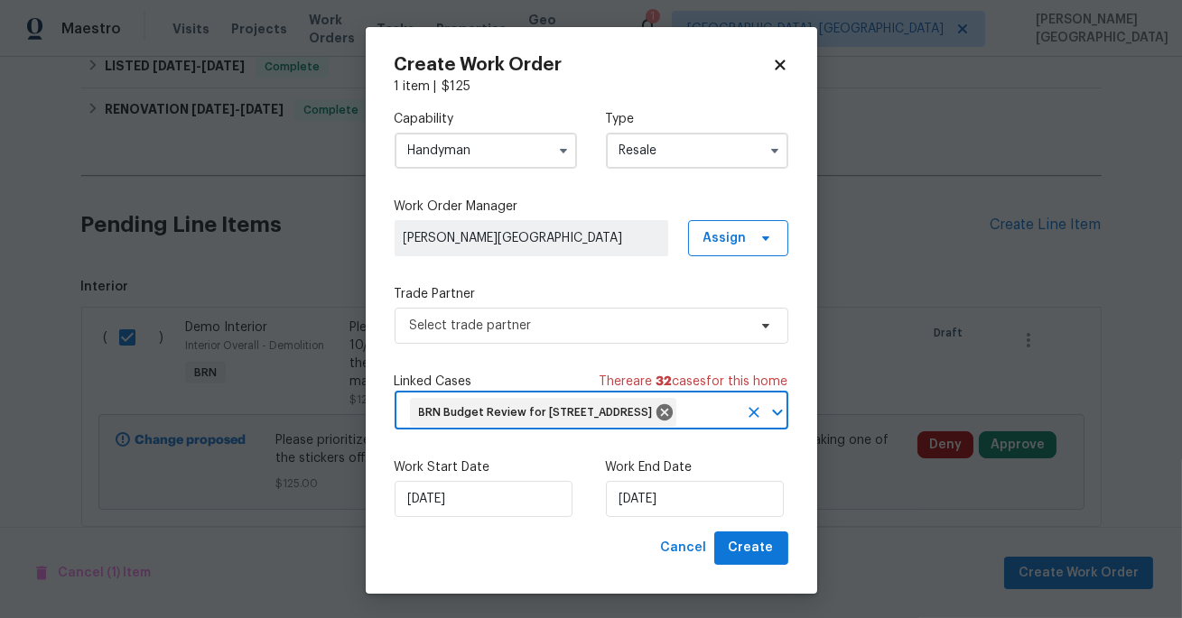
scroll to position [31, 0]
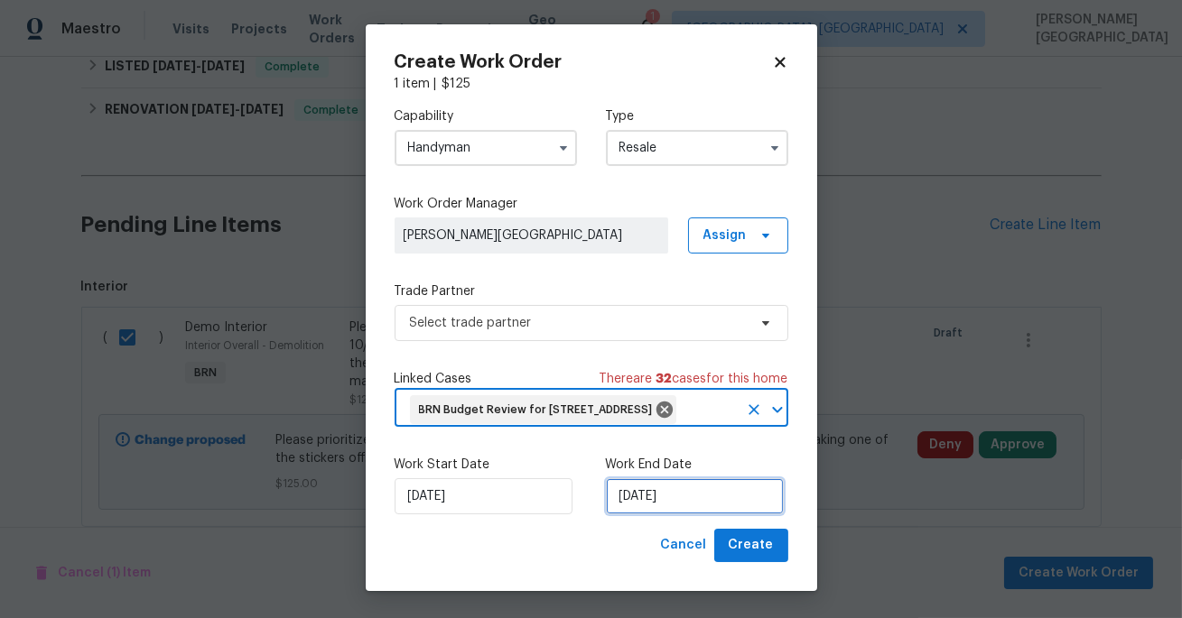
click at [645, 496] on input "[DATE]" at bounding box center [695, 496] width 178 height 36
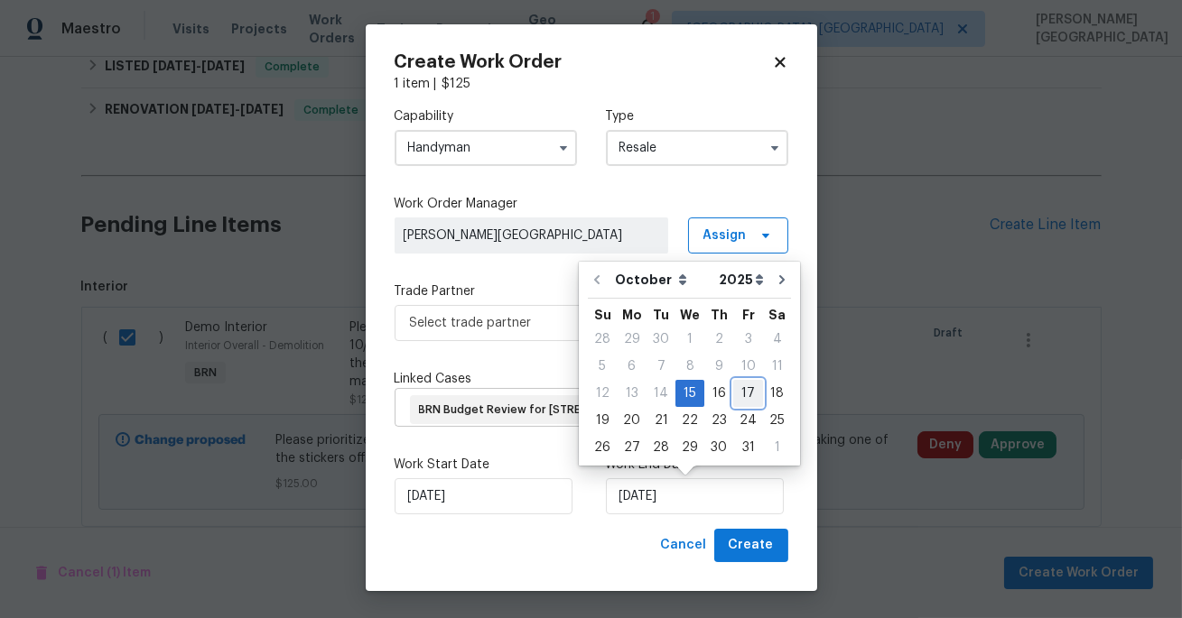
click at [746, 386] on div "17" at bounding box center [748, 393] width 30 height 25
type input "[DATE]"
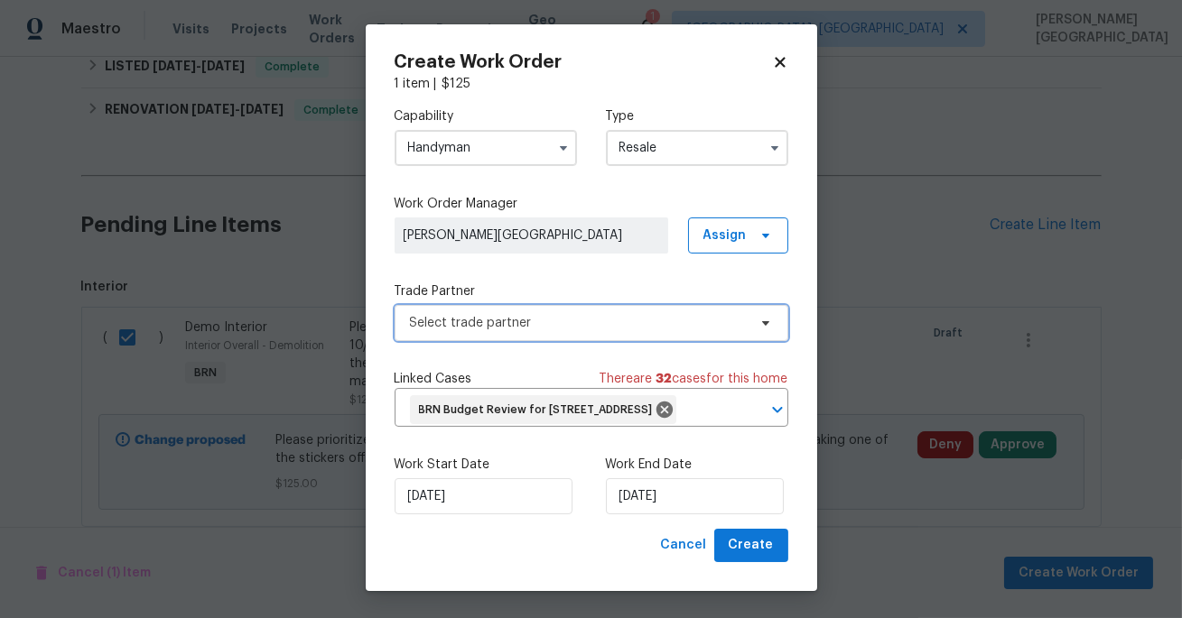
click at [469, 314] on span "Select trade partner" at bounding box center [578, 323] width 337 height 18
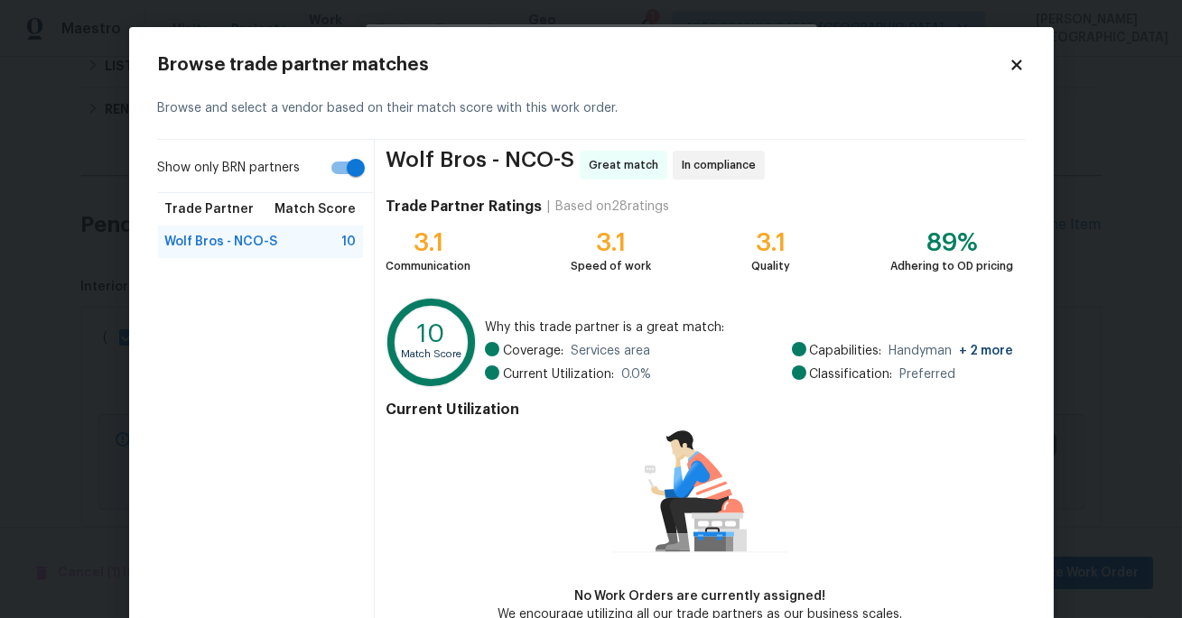
click at [339, 169] on input "Show only BRN partners" at bounding box center [355, 168] width 103 height 34
checkbox input "false"
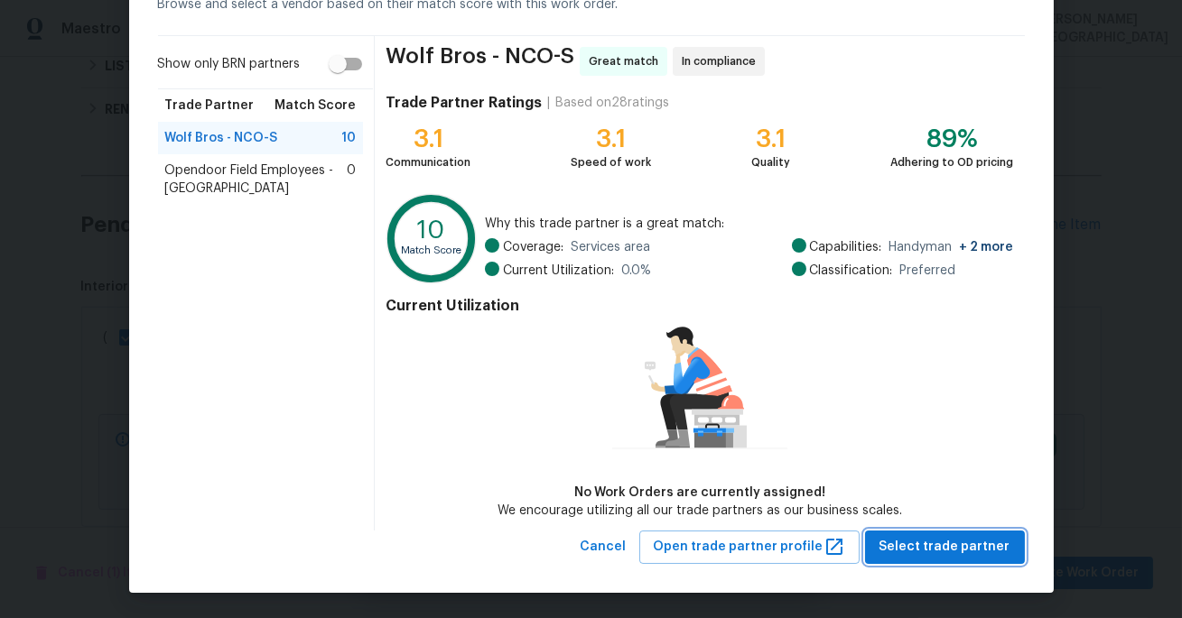
click at [967, 540] on span "Select trade partner" at bounding box center [944, 547] width 131 height 23
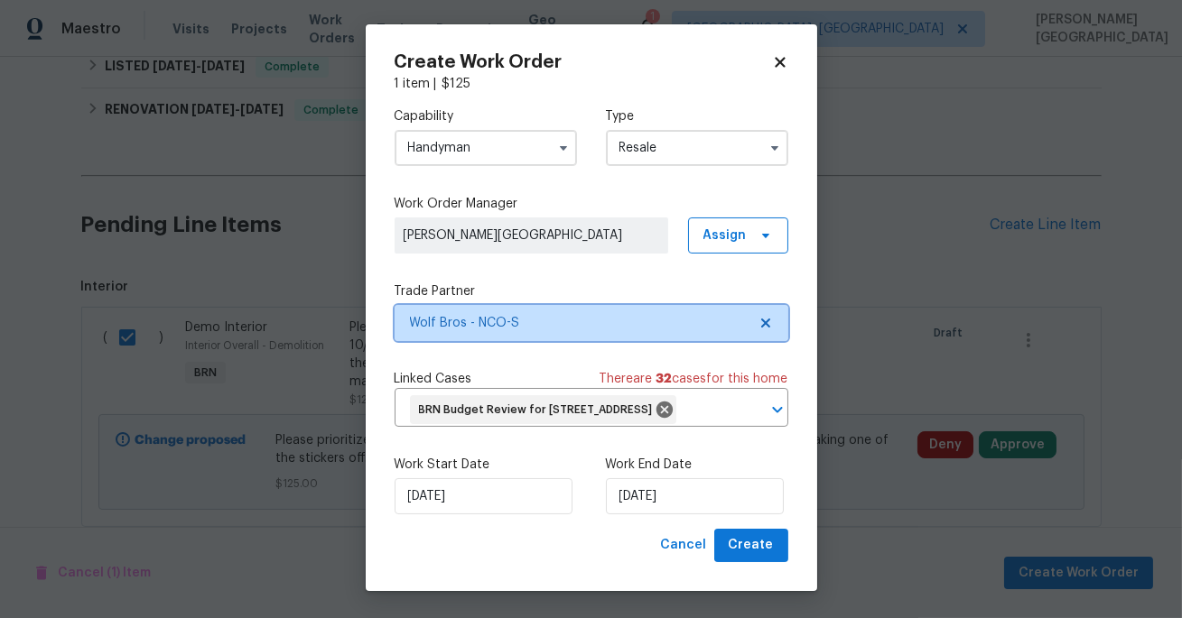
scroll to position [0, 0]
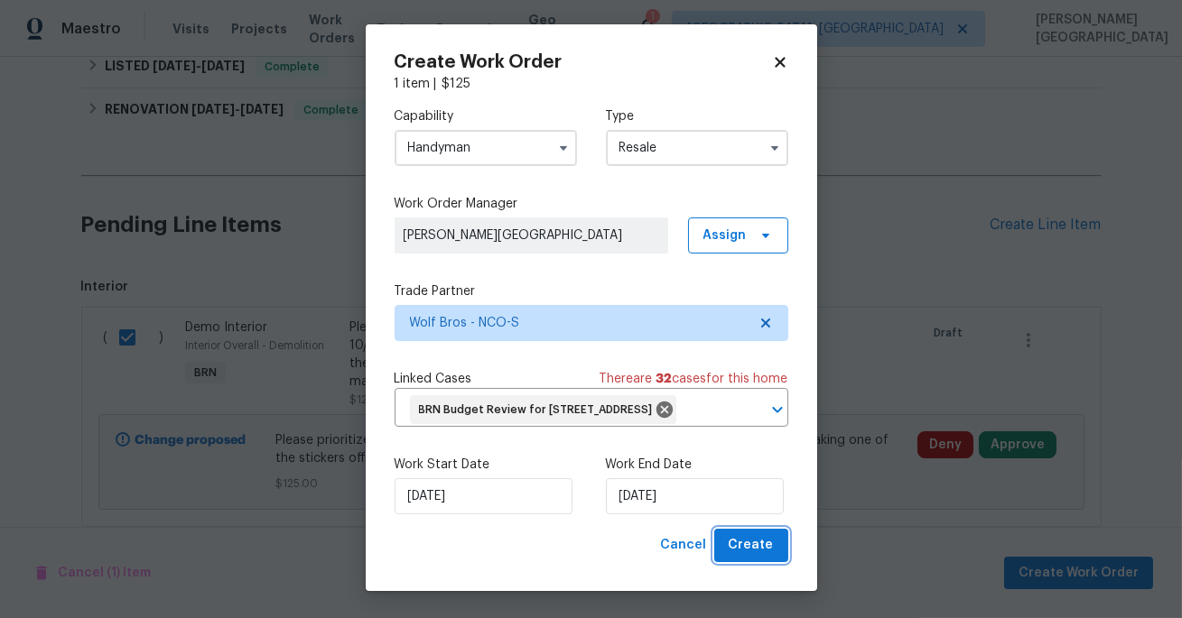
click at [758, 537] on span "Create" at bounding box center [750, 545] width 45 height 23
checkbox input "false"
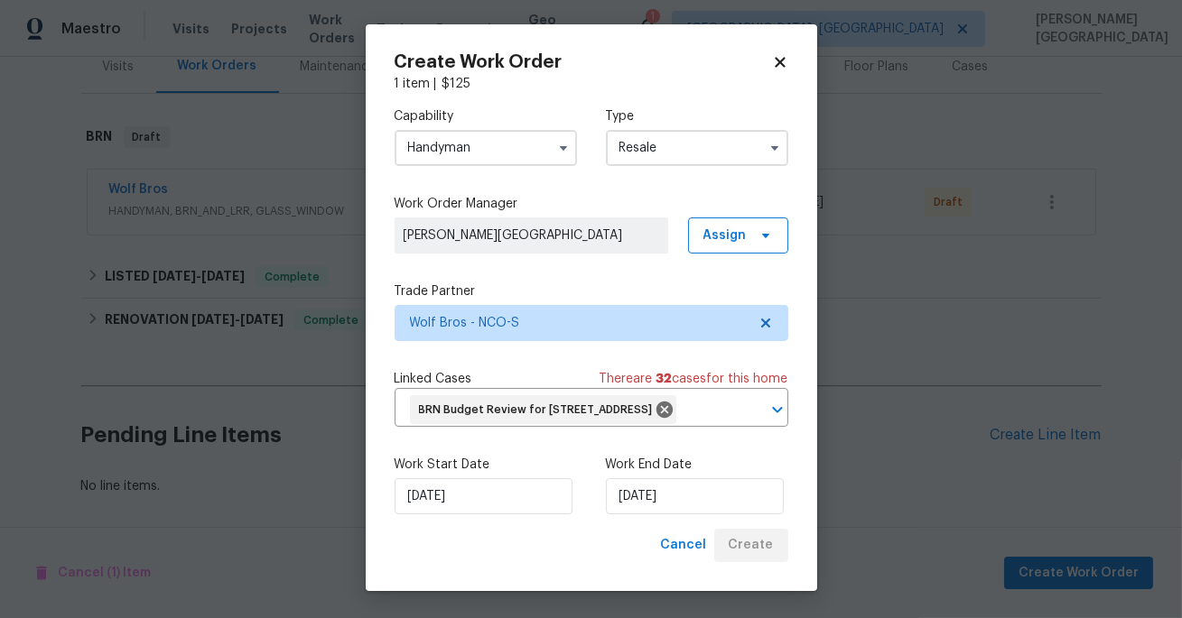
scroll to position [232, 0]
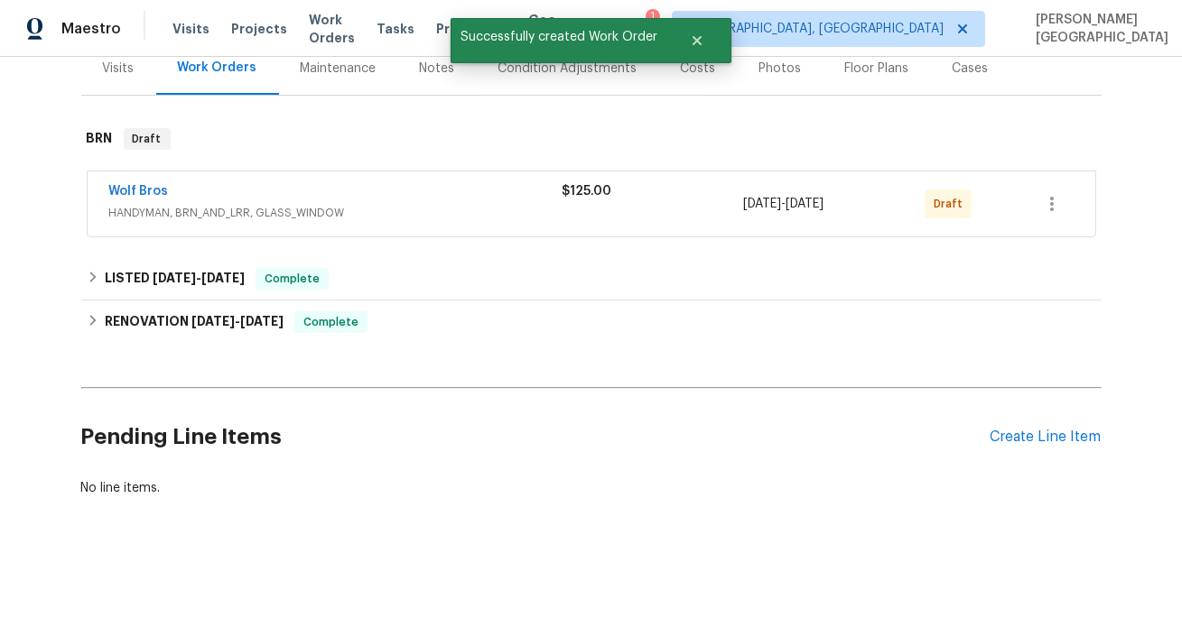
click at [133, 198] on span "Wolf Bros" at bounding box center [139, 191] width 60 height 18
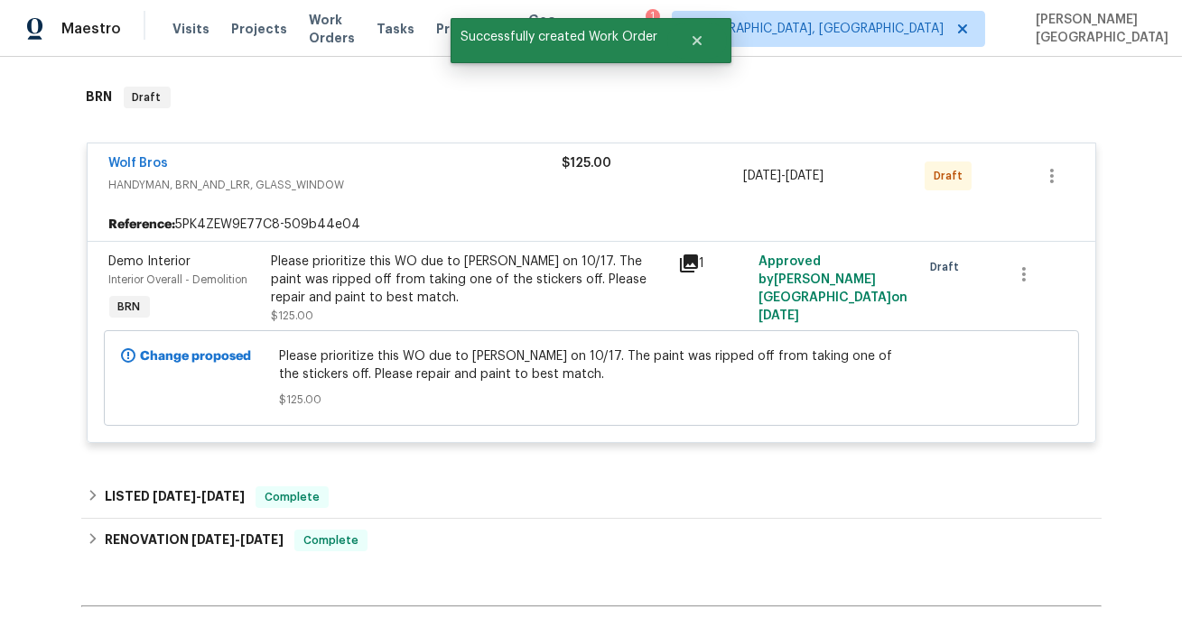
scroll to position [225, 0]
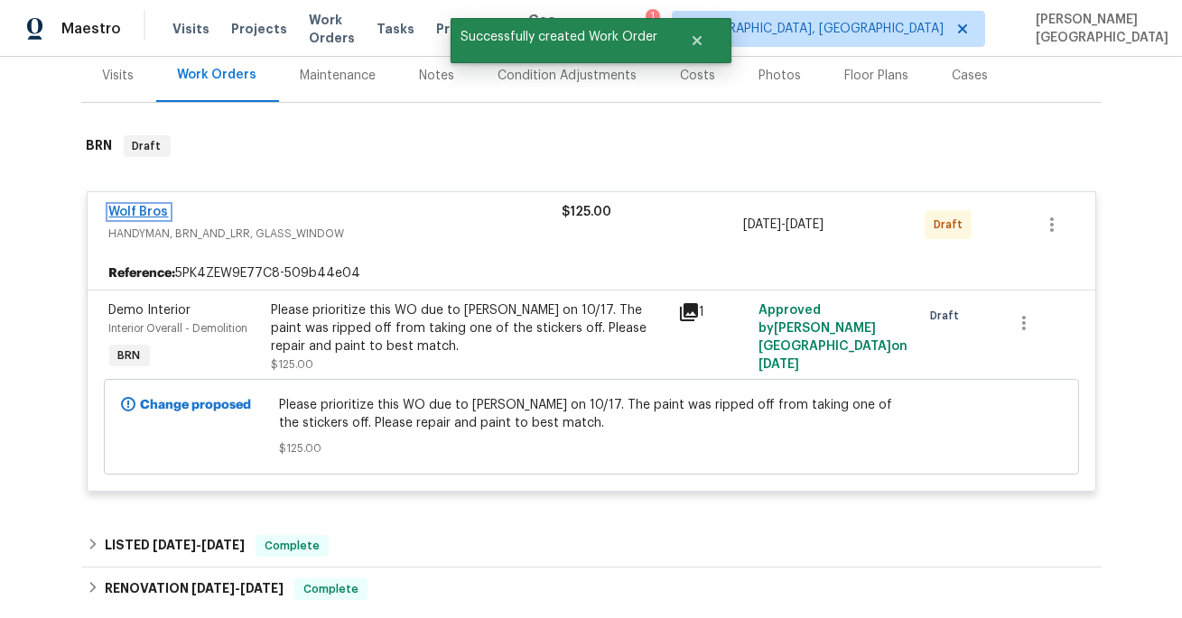
click at [138, 211] on link "Wolf Bros" at bounding box center [139, 212] width 60 height 13
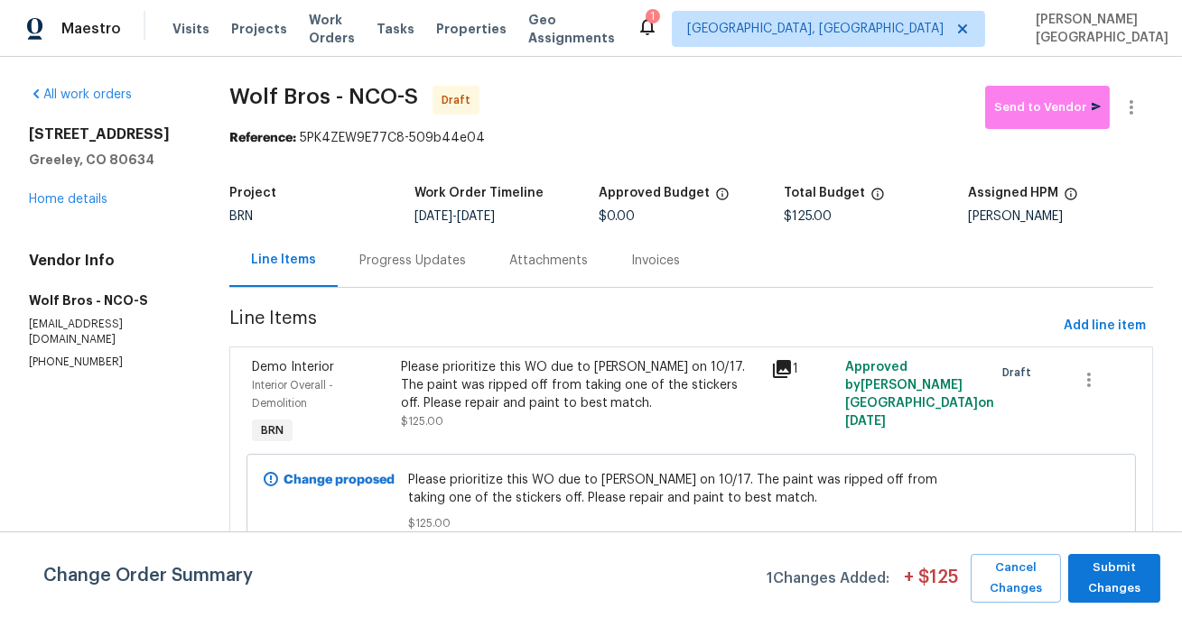
click at [403, 267] on div "Progress Updates" at bounding box center [412, 261] width 107 height 18
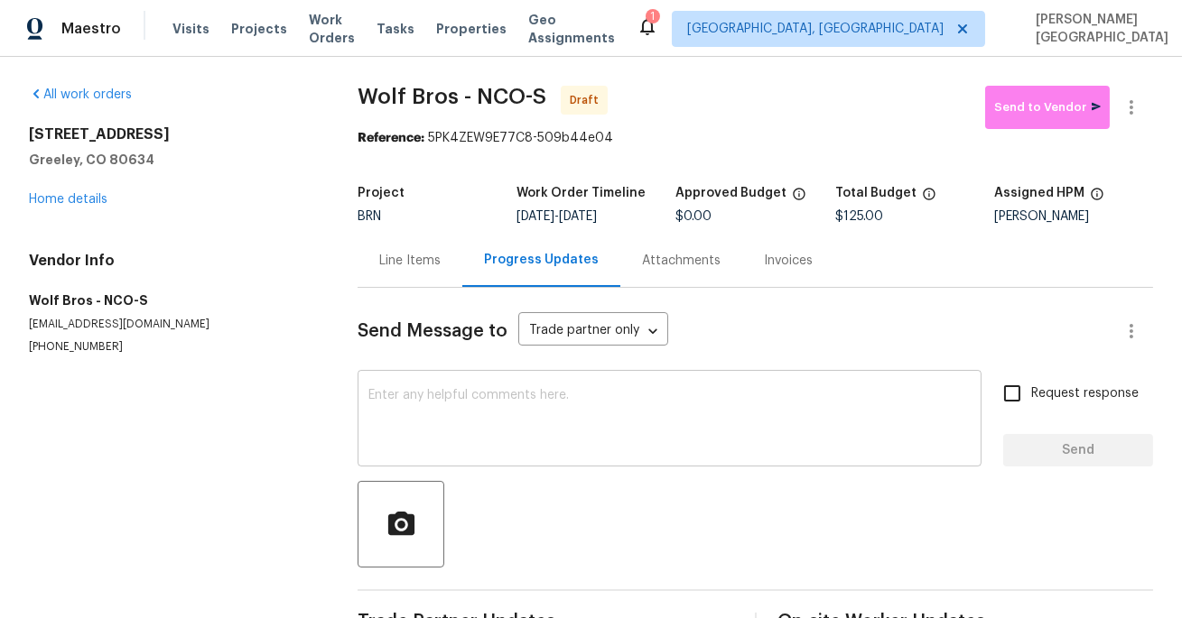
click at [403, 438] on textarea at bounding box center [669, 420] width 602 height 63
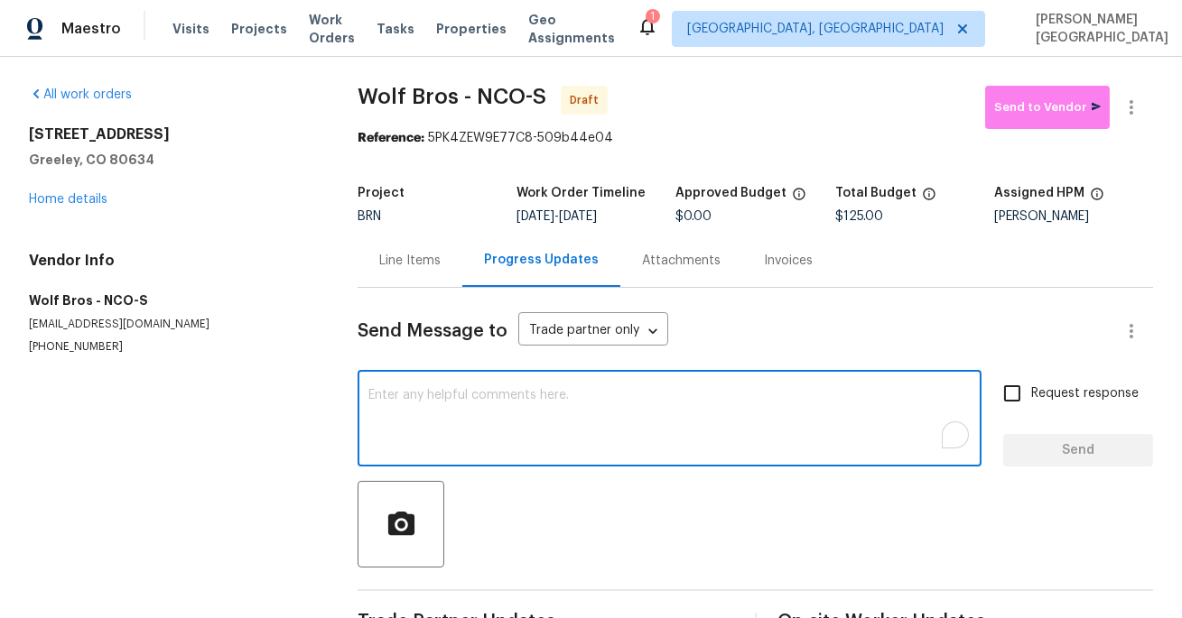
paste textarea "This is [PERSON_NAME] from Opendoor. Please confirm receipt of the work order d…"
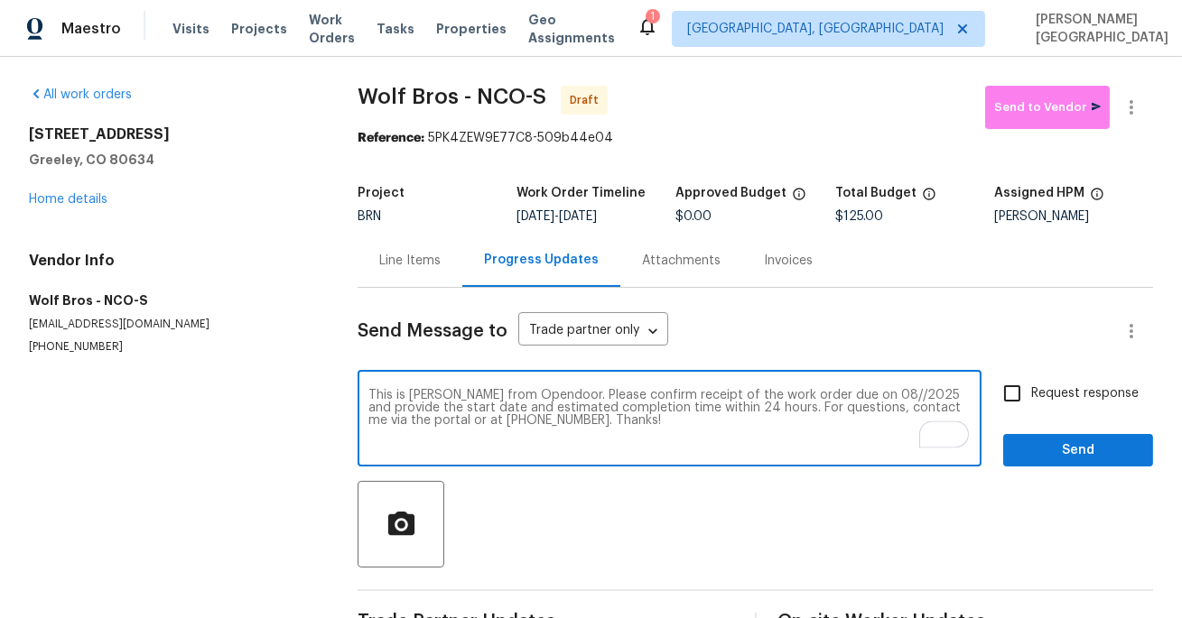
click at [844, 396] on textarea "This is [PERSON_NAME] from Opendoor. Please confirm receipt of the work order d…" at bounding box center [669, 420] width 602 height 63
type textarea "This is [PERSON_NAME] from Opendoor. Please confirm receipt of the work order d…"
click at [992, 402] on div "This is [PERSON_NAME] from Opendoor. Please confirm receipt of the work order d…" at bounding box center [754, 421] width 795 height 92
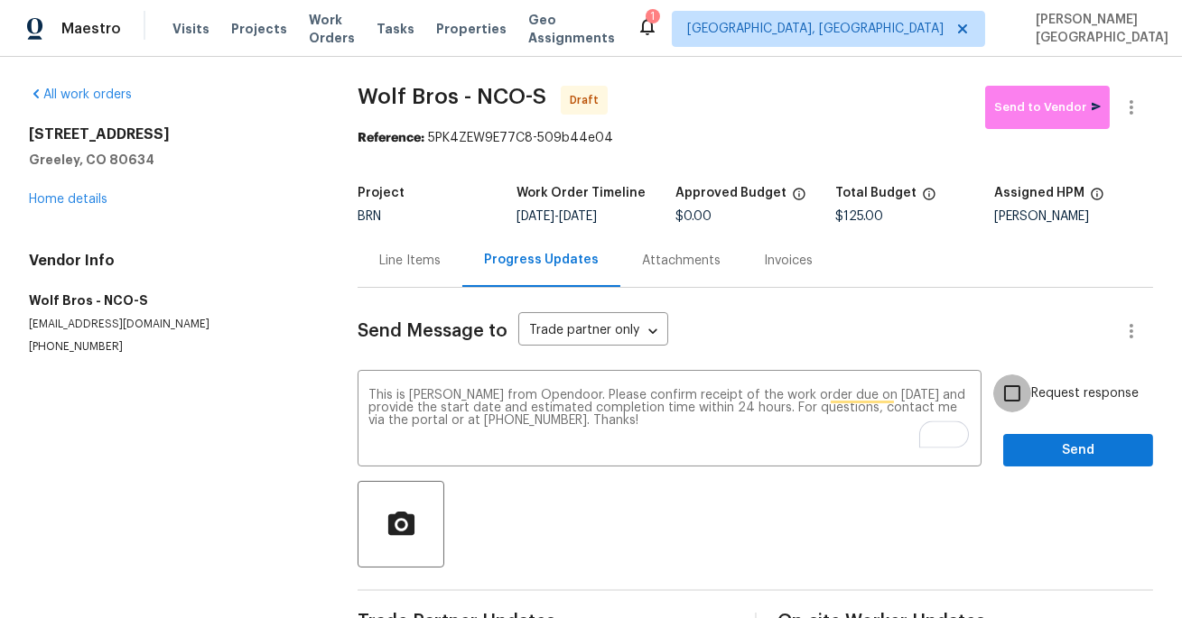
click at [1013, 390] on input "Request response" at bounding box center [1012, 394] width 38 height 38
checkbox input "true"
click at [1029, 454] on span "Send" at bounding box center [1077, 451] width 121 height 23
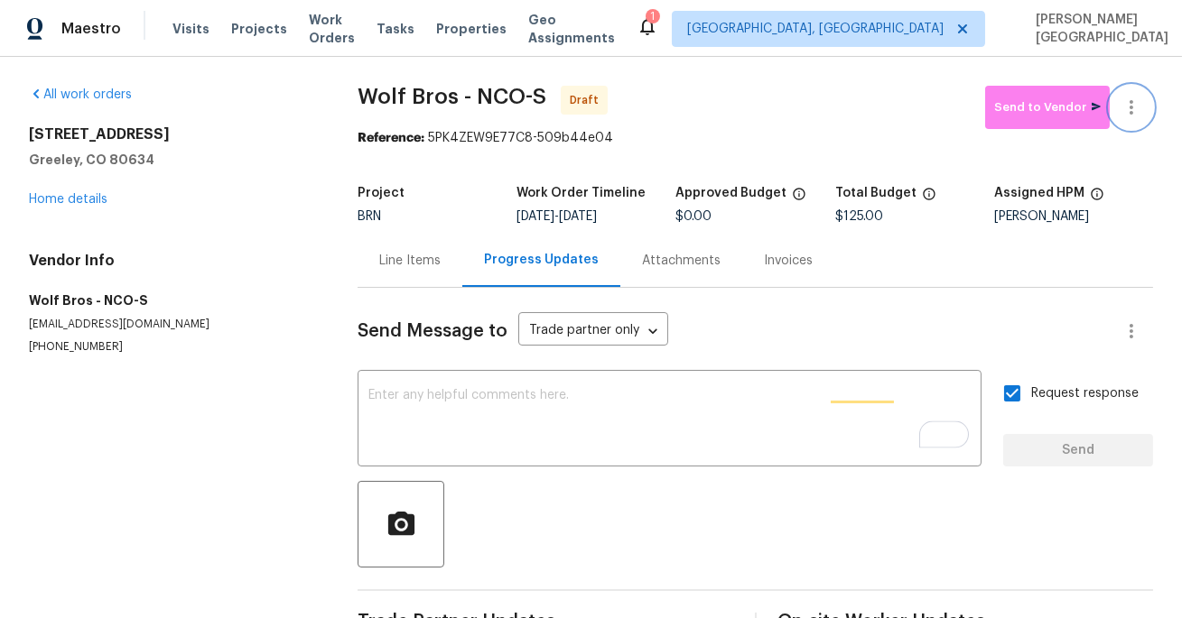
click at [1136, 116] on icon "button" at bounding box center [1131, 108] width 22 height 22
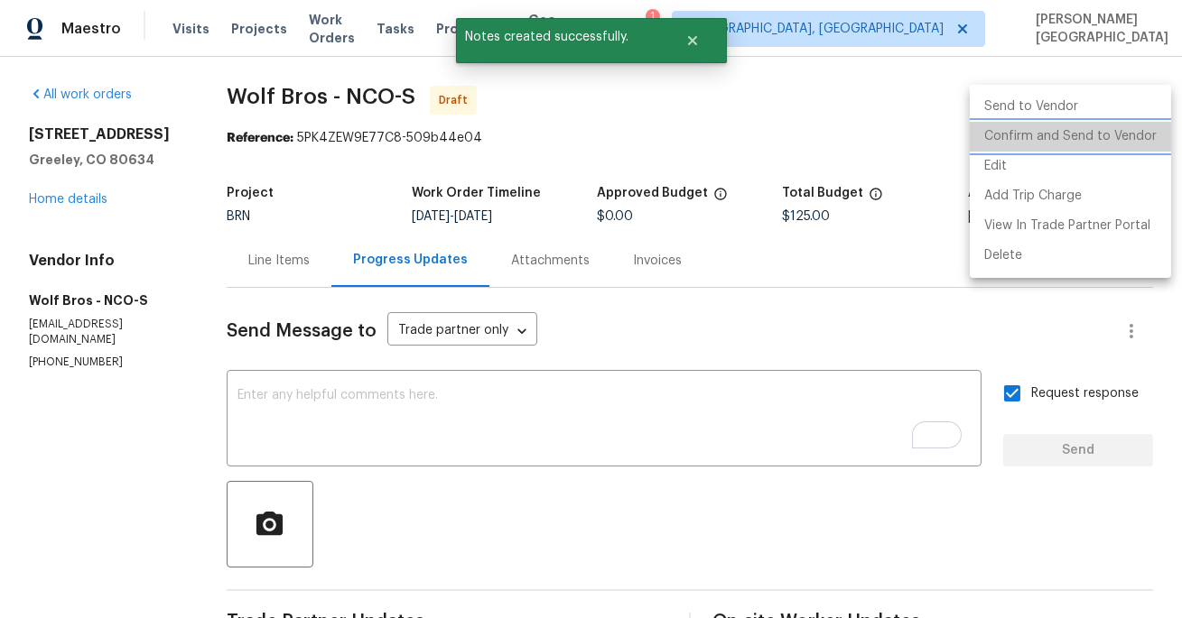
click at [1118, 137] on li "Confirm and Send to Vendor" at bounding box center [1070, 137] width 201 height 30
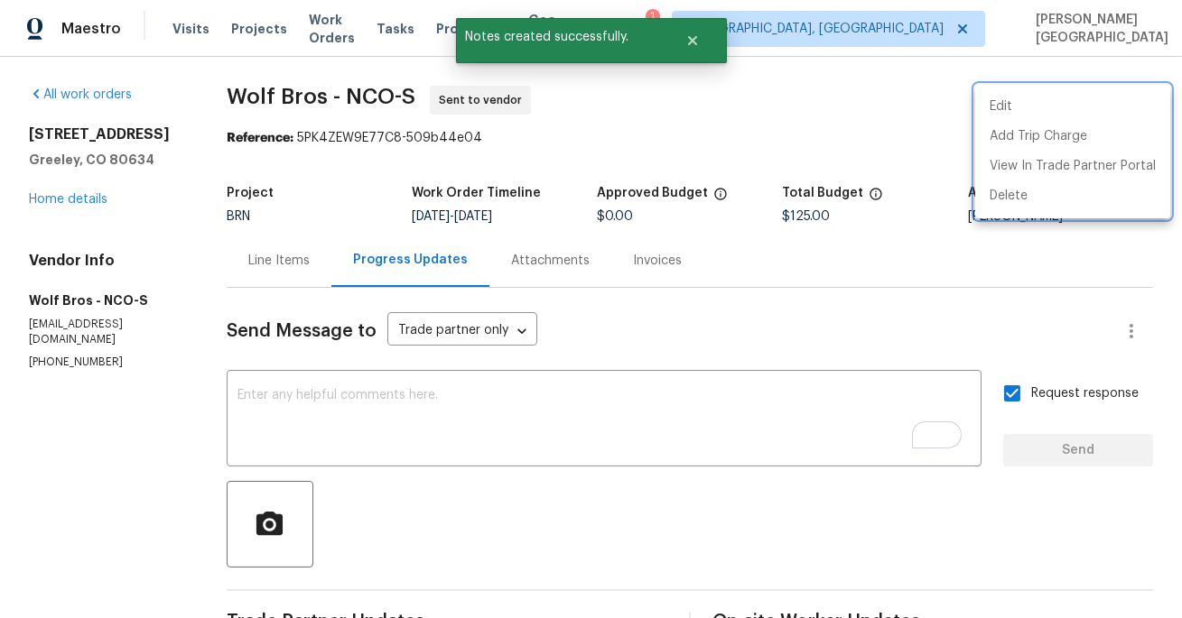
click at [70, 197] on div at bounding box center [591, 309] width 1182 height 618
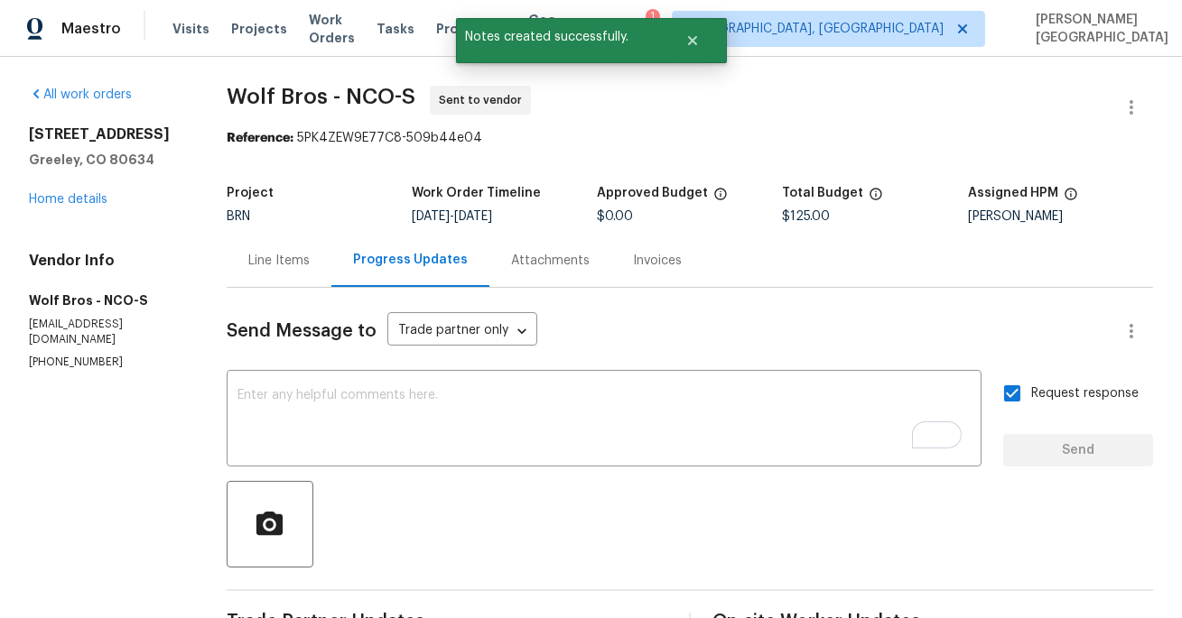
click at [70, 197] on div "Edit Add Trip Charge View In Trade Partner Portal Delete" at bounding box center [591, 309] width 1182 height 618
click at [70, 197] on link "Home details" at bounding box center [68, 199] width 79 height 13
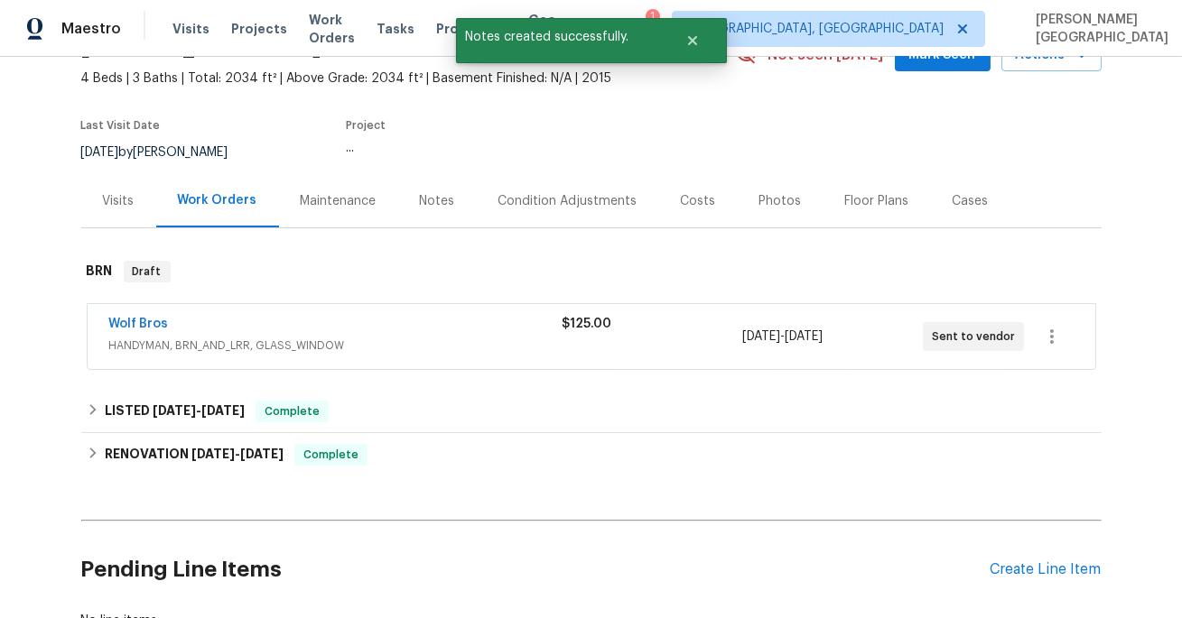
scroll to position [196, 0]
